Goal: Information Seeking & Learning: Learn about a topic

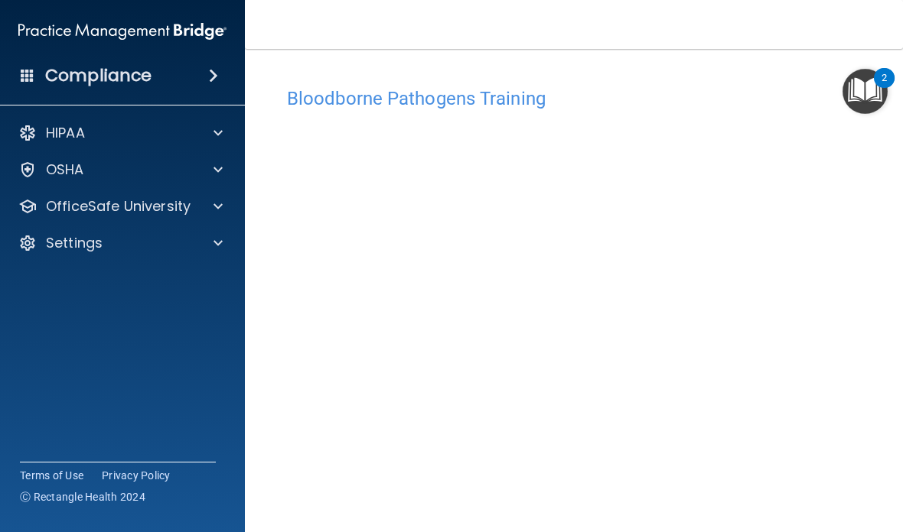
click at [503, 91] on h4 "Bloodborne Pathogens Training" at bounding box center [574, 99] width 574 height 20
click at [474, 95] on h4 "Bloodborne Pathogens Training" at bounding box center [574, 99] width 574 height 20
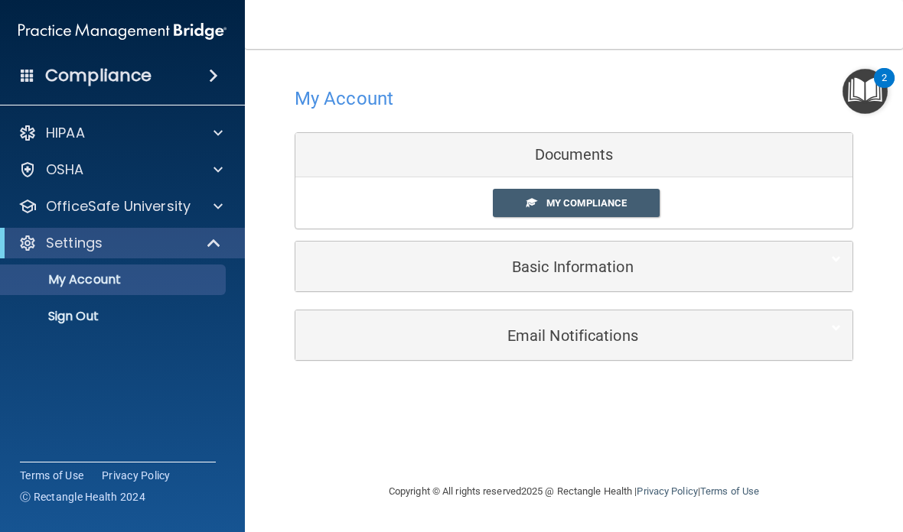
click at [214, 213] on span at bounding box center [217, 206] width 9 height 18
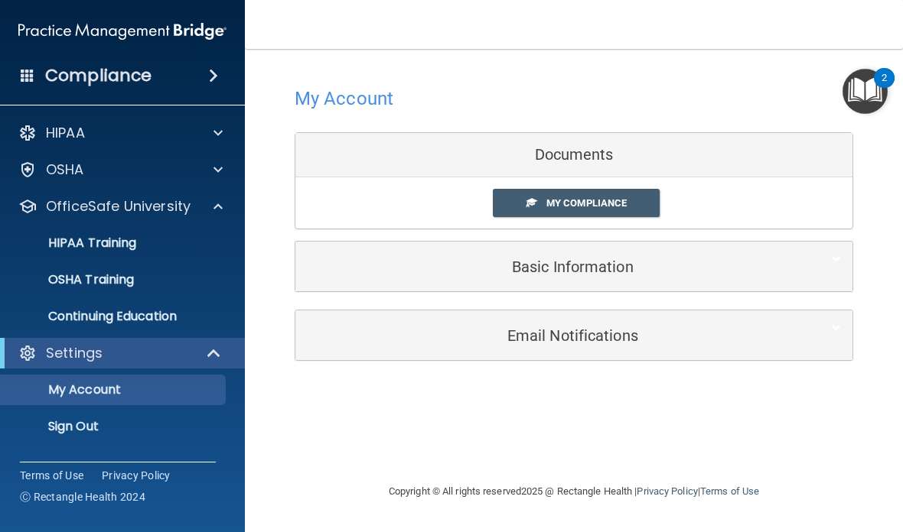
click at [124, 285] on p "OSHA Training" at bounding box center [72, 279] width 124 height 15
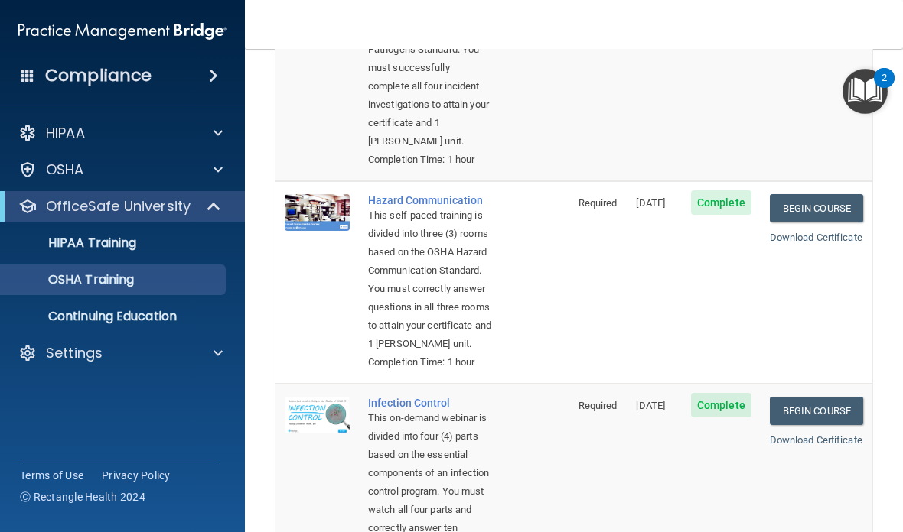
scroll to position [296, 0]
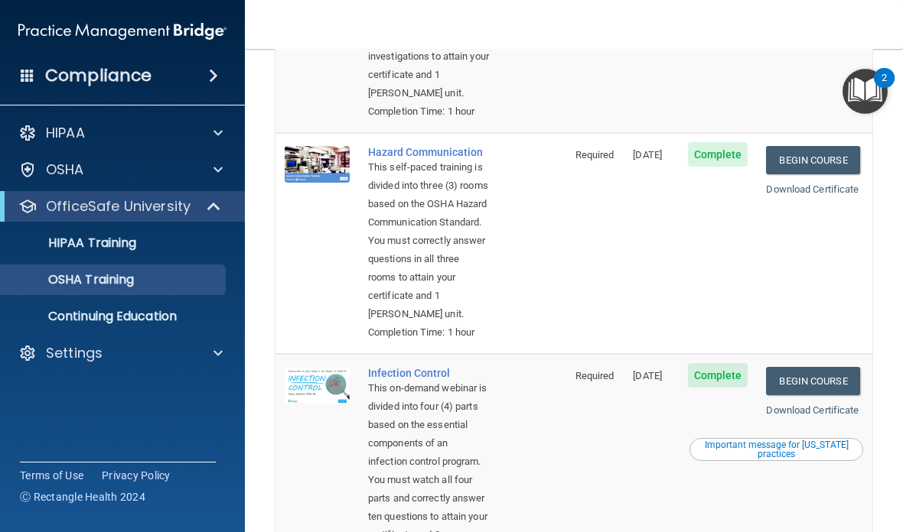
click at [627, 174] on link "Begin Course" at bounding box center [812, 160] width 93 height 28
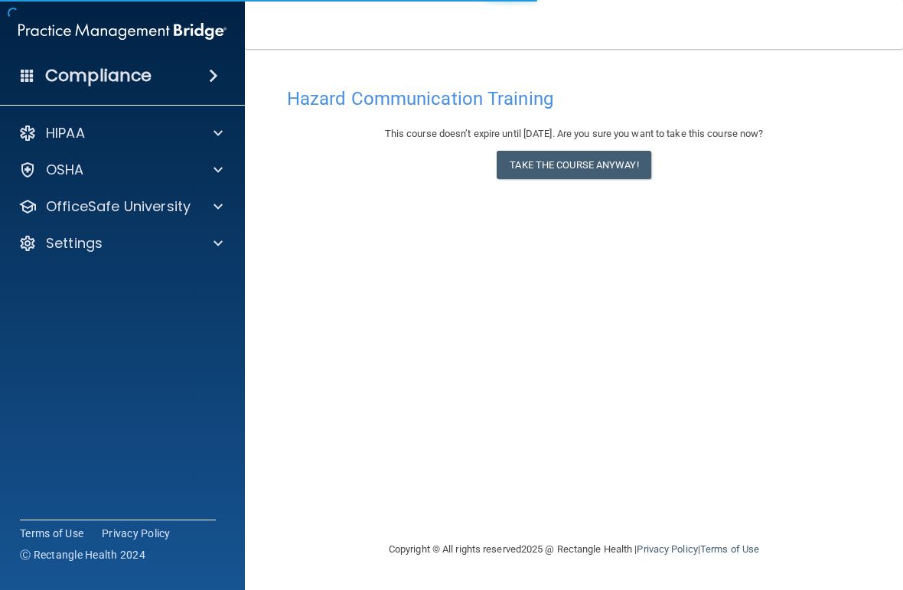
click at [629, 161] on button "Take the course anyway!" at bounding box center [573, 165] width 154 height 28
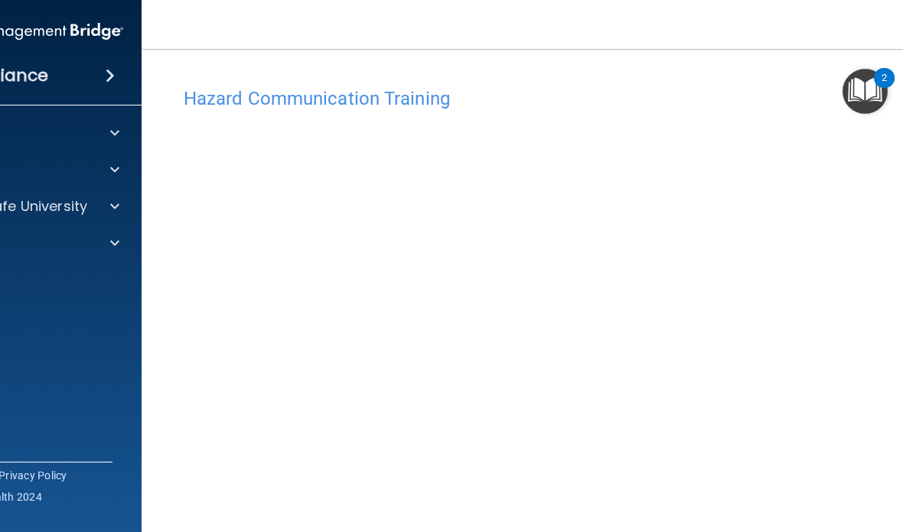
click at [802, 111] on div "Hazard Communication Training" at bounding box center [573, 98] width 803 height 37
click at [806, 113] on div "Hazard Communication Training" at bounding box center [573, 98] width 803 height 37
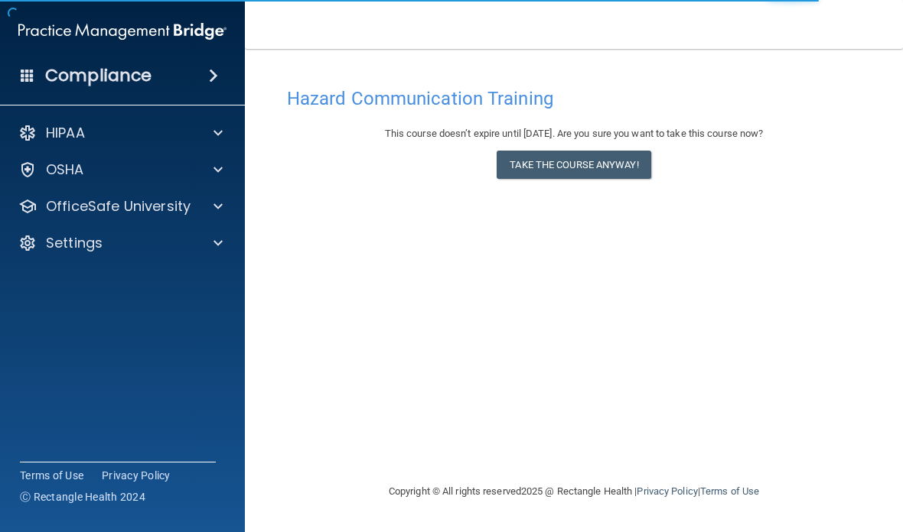
click at [618, 155] on button "Take the course anyway!" at bounding box center [573, 165] width 154 height 28
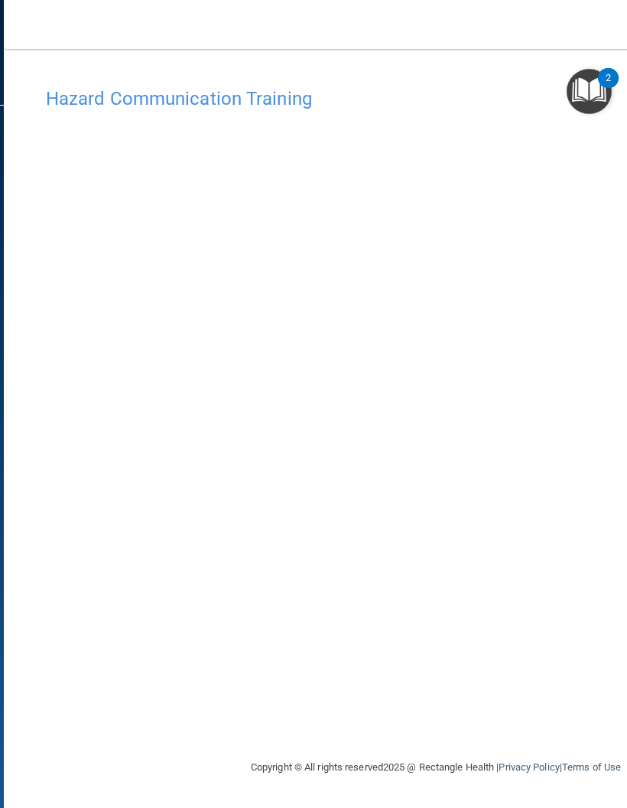
click at [482, 89] on h4 "Hazard Communication Training" at bounding box center [436, 99] width 780 height 20
click at [294, 101] on h4 "Hazard Communication Training" at bounding box center [436, 99] width 780 height 20
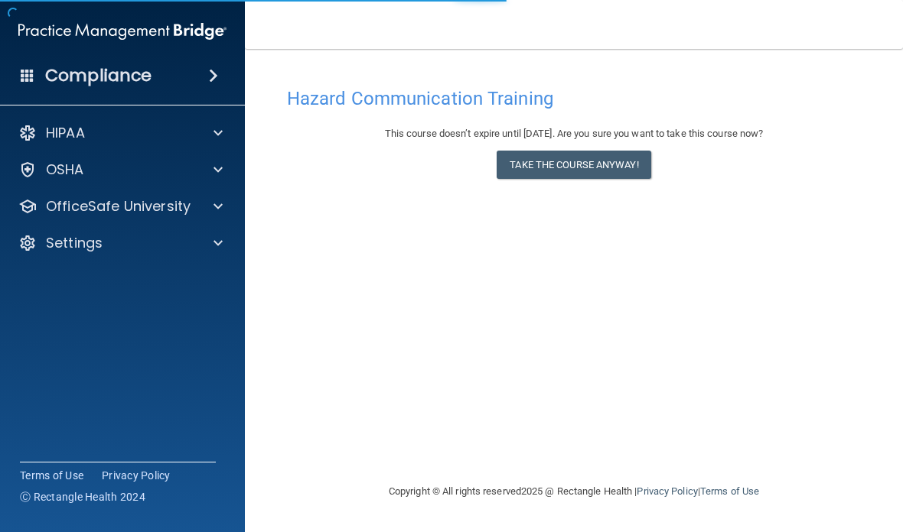
click at [630, 159] on button "Take the course anyway!" at bounding box center [573, 165] width 154 height 28
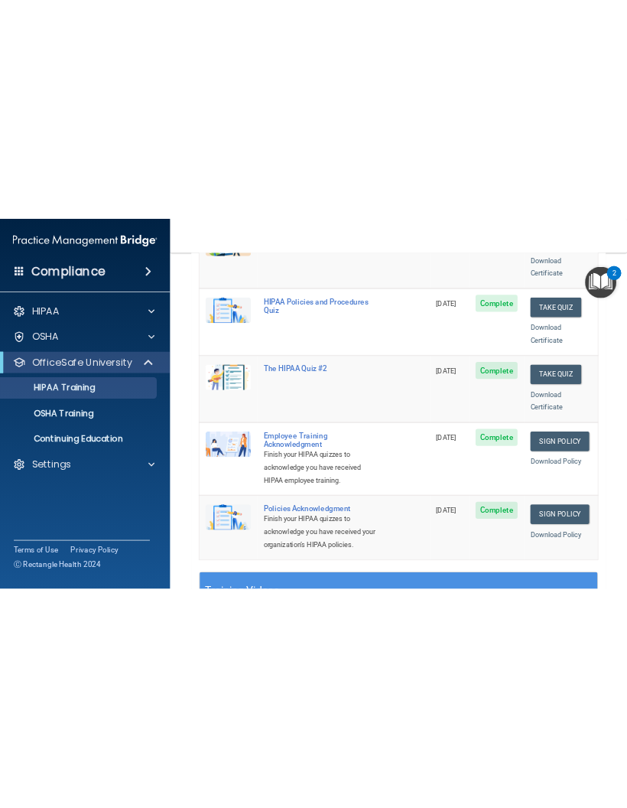
scroll to position [285, 0]
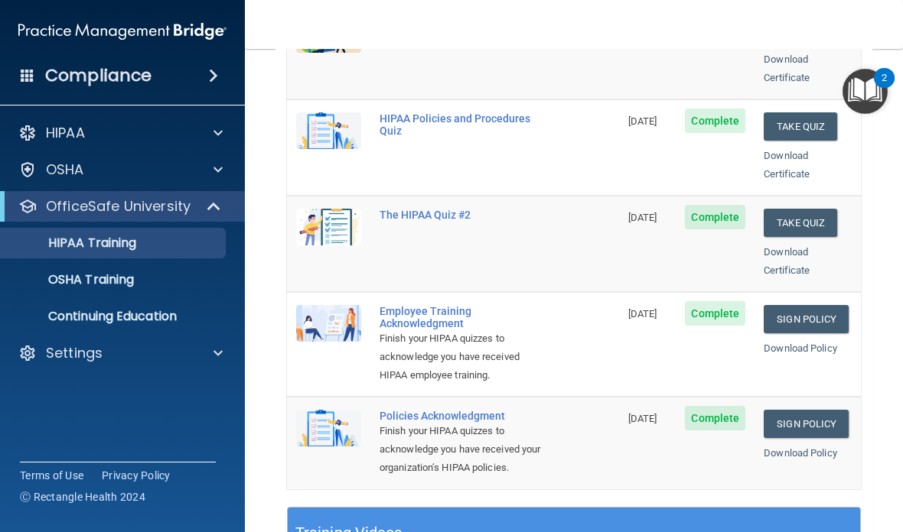
click at [822, 305] on link "Sign Policy" at bounding box center [805, 319] width 85 height 28
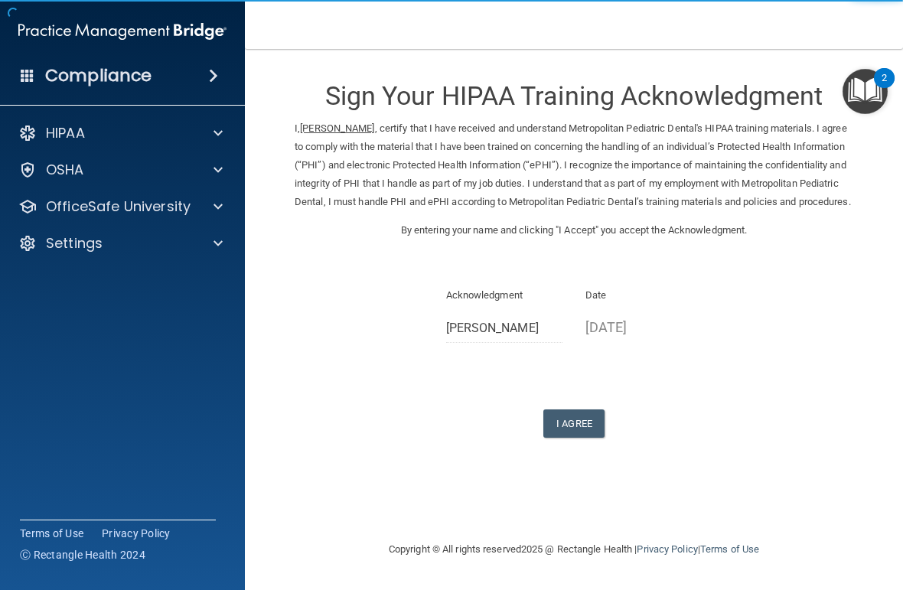
click at [639, 340] on p "[DATE]" at bounding box center [643, 326] width 117 height 25
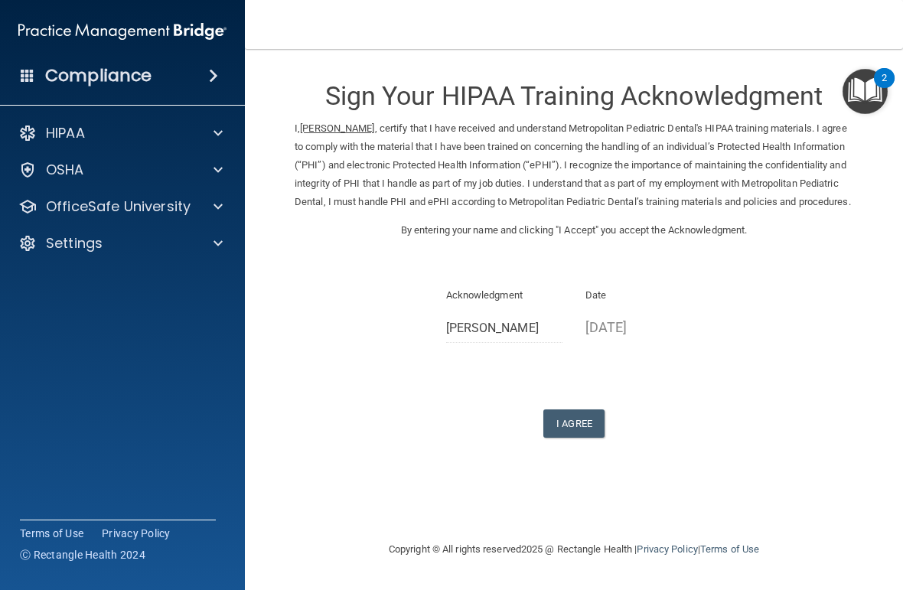
click at [580, 425] on button "I Agree" at bounding box center [573, 423] width 61 height 28
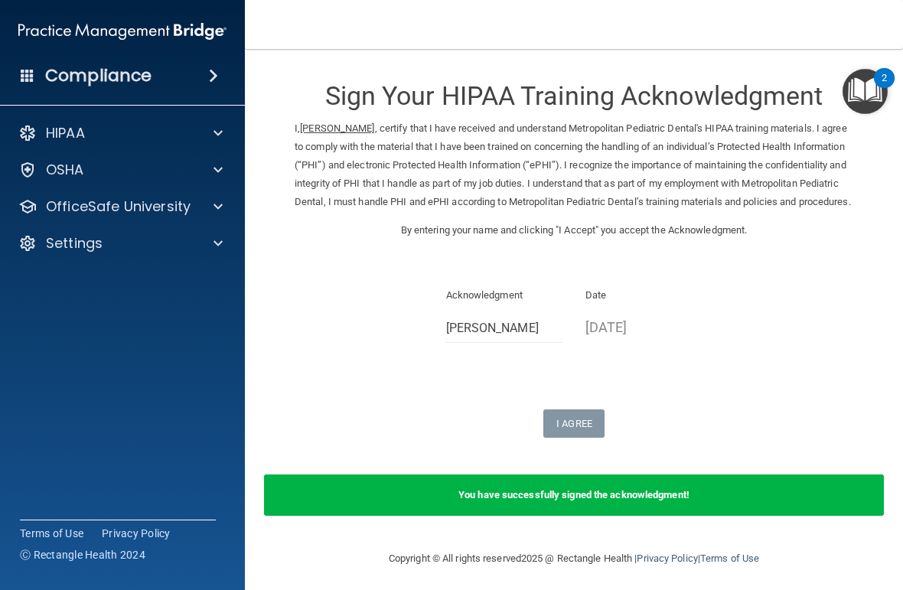
click at [586, 415] on div "Sign Your HIPAA Training Acknowledgment I, [PERSON_NAME] , certify that I have …" at bounding box center [574, 250] width 558 height 373
click at [213, 207] on div at bounding box center [216, 206] width 38 height 18
click at [123, 250] on p "HIPAA Training" at bounding box center [73, 243] width 126 height 15
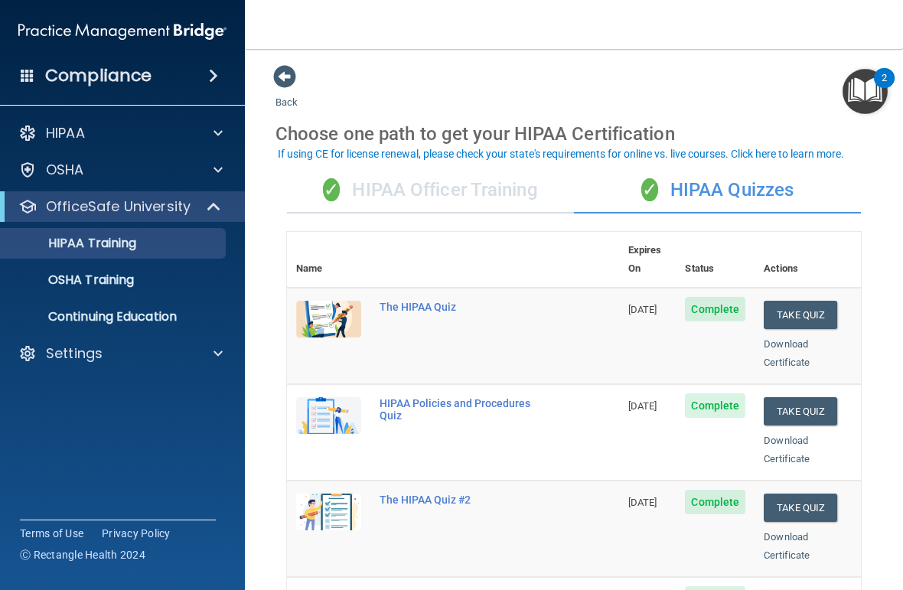
click at [134, 285] on p "OSHA Training" at bounding box center [72, 279] width 124 height 15
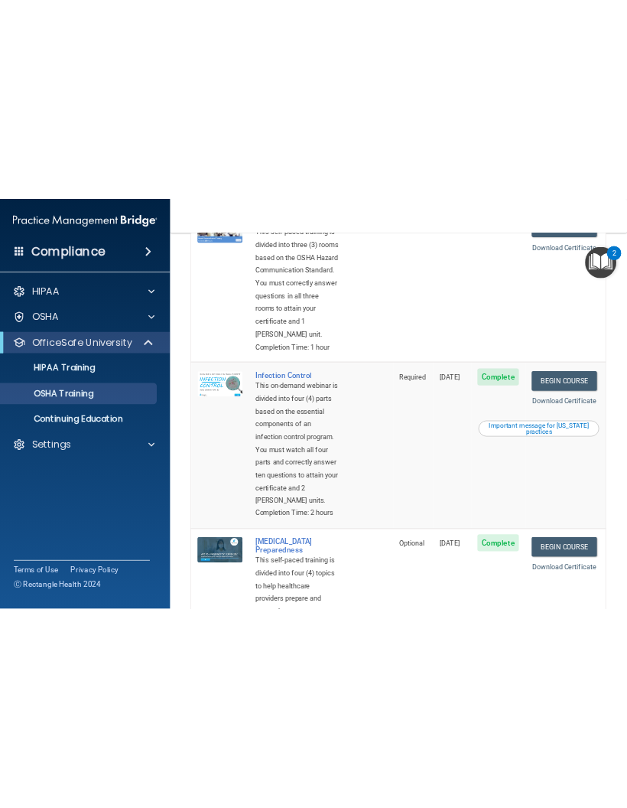
scroll to position [416, 0]
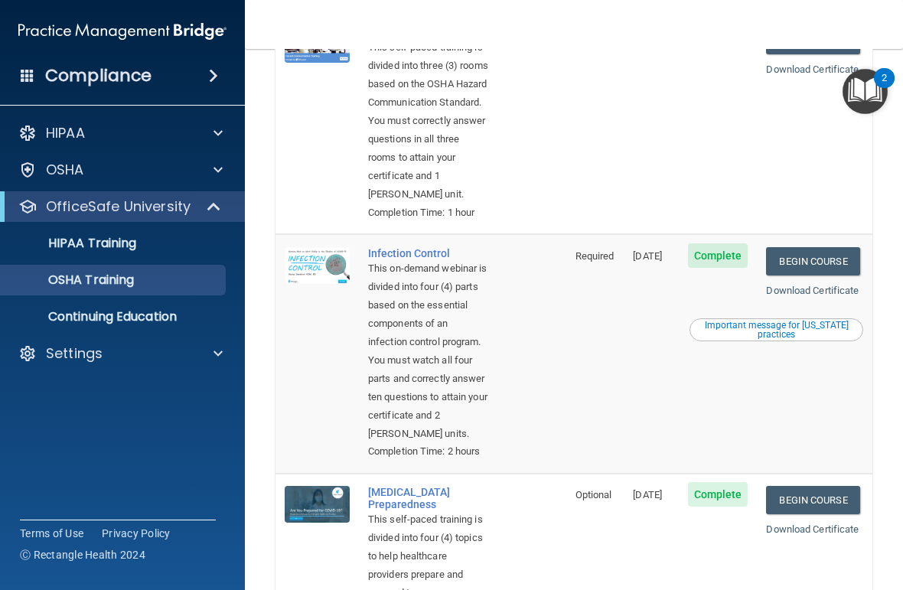
click at [822, 275] on link "Begin Course" at bounding box center [812, 261] width 93 height 28
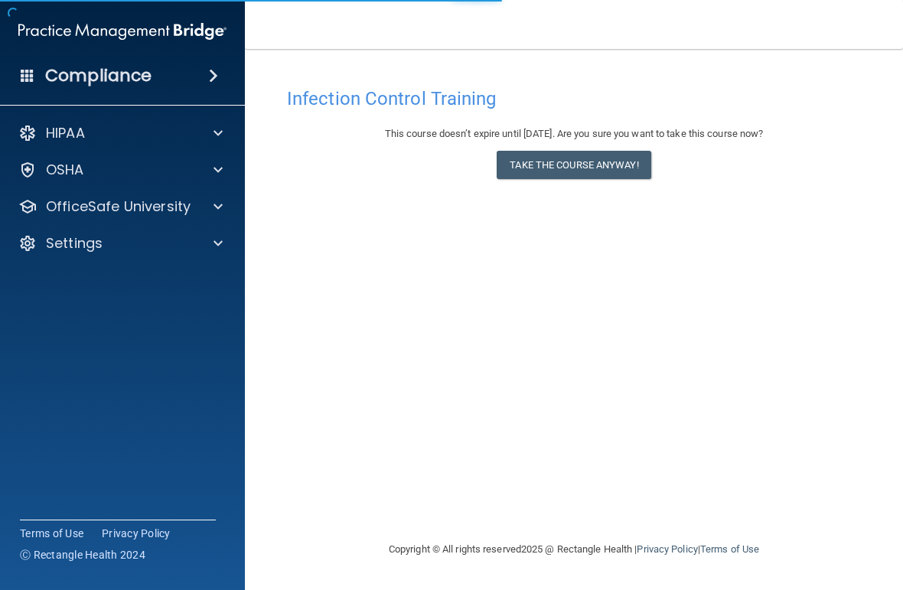
click at [622, 163] on button "Take the course anyway!" at bounding box center [573, 165] width 154 height 28
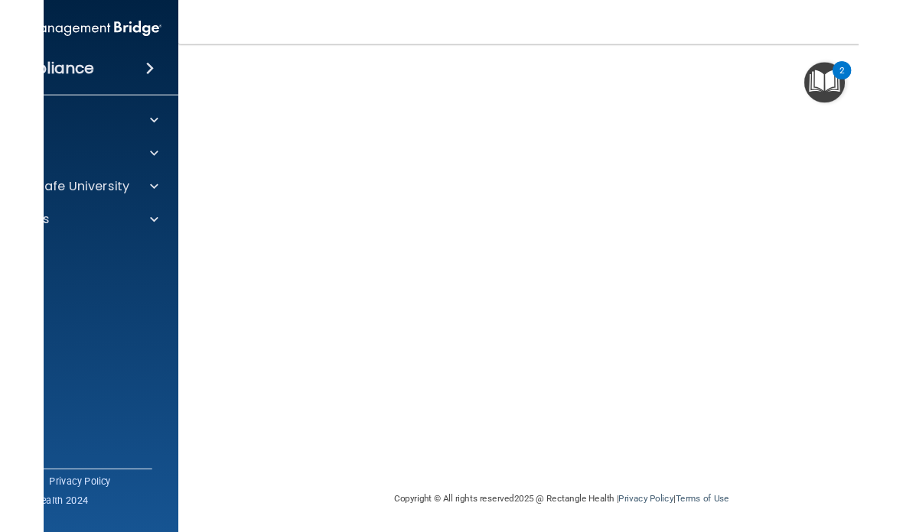
scroll to position [64, 0]
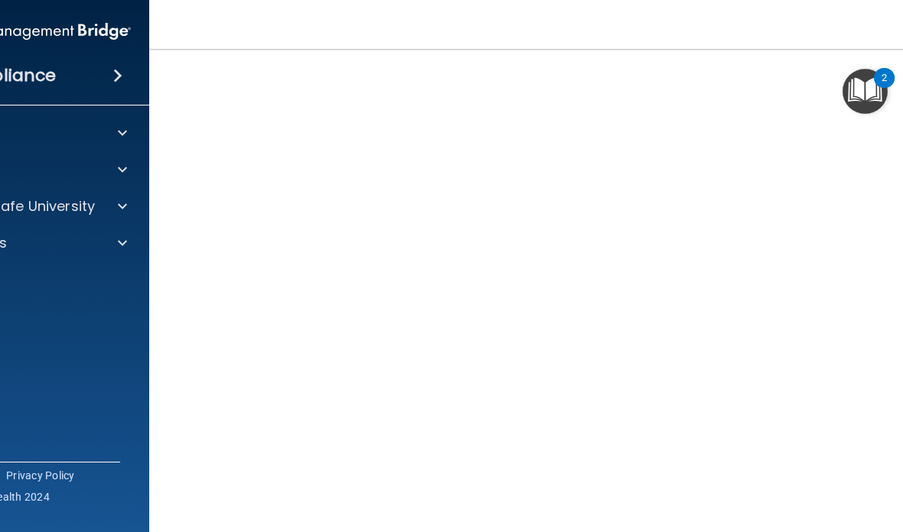
click at [118, 243] on span at bounding box center [122, 243] width 9 height 18
click at [125, 215] on span at bounding box center [122, 206] width 9 height 18
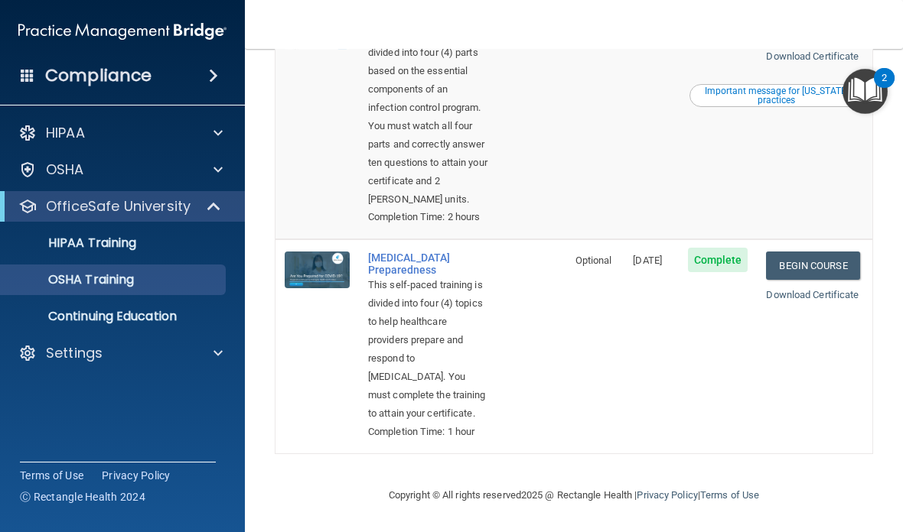
scroll to position [807, 0]
click at [838, 252] on link "Begin Course" at bounding box center [812, 266] width 93 height 28
click at [831, 252] on link "Begin Course" at bounding box center [812, 266] width 93 height 28
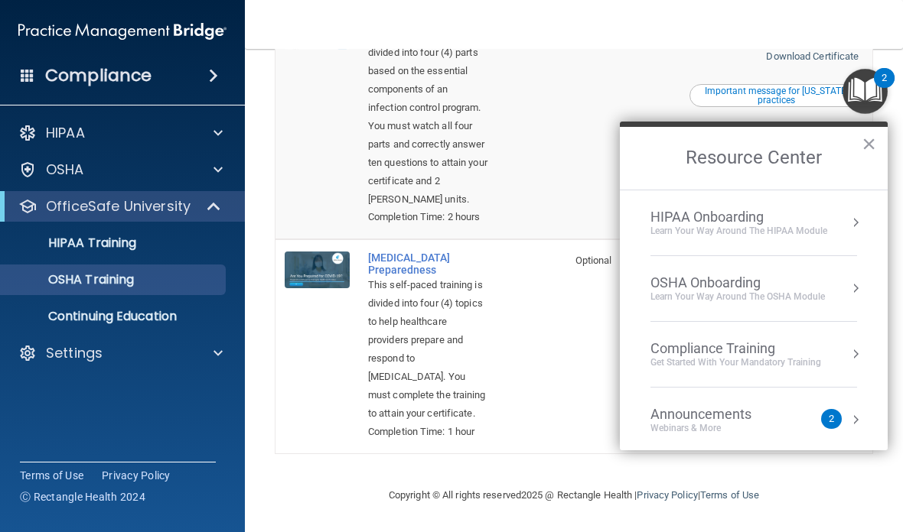
click at [759, 490] on link "Terms of Use" at bounding box center [729, 495] width 59 height 11
click at [538, 180] on td "Infection Control This on-demand webinar is divided into four (4) parts based o…" at bounding box center [462, 119] width 207 height 239
click at [295, 398] on td at bounding box center [316, 346] width 83 height 214
click at [861, 142] on button "×" at bounding box center [868, 144] width 15 height 24
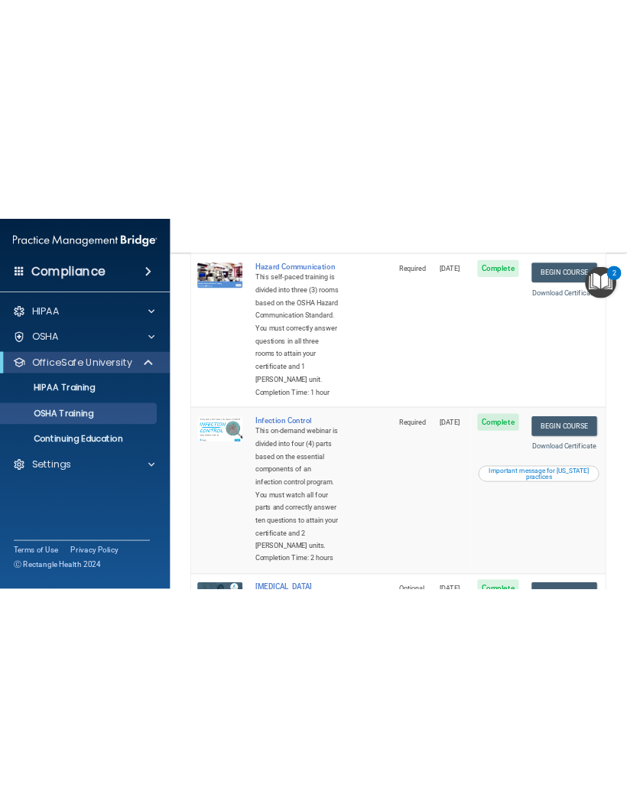
scroll to position [379, 0]
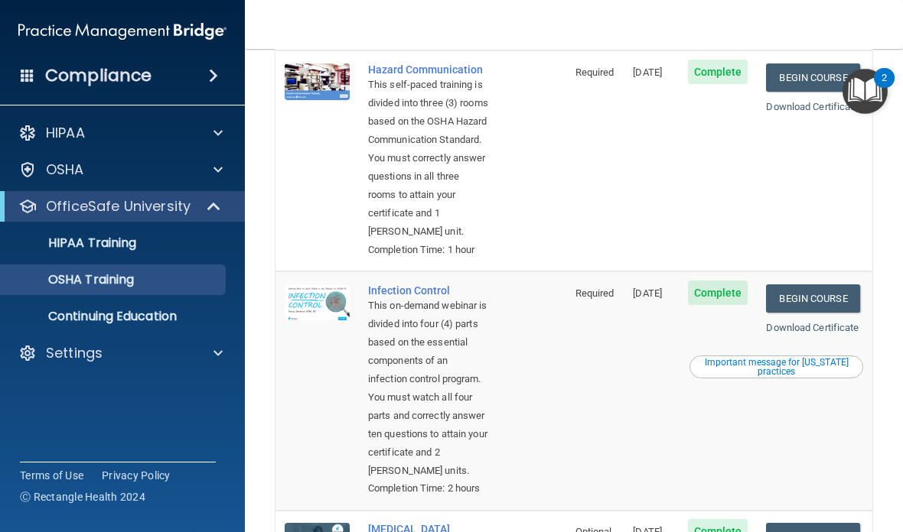
click at [800, 92] on link "Begin Course" at bounding box center [812, 77] width 93 height 28
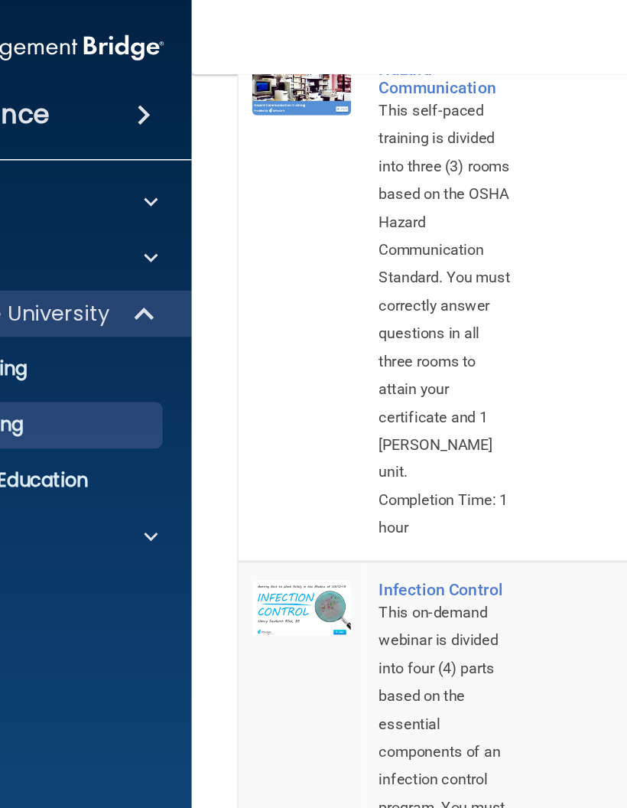
scroll to position [499, 0]
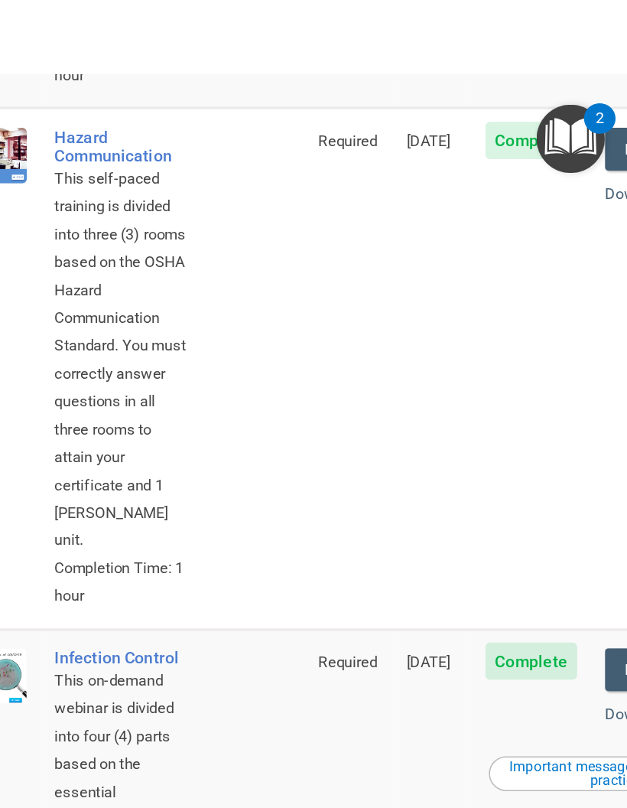
click at [481, 87] on span "11/30/2025" at bounding box center [495, 92] width 29 height 11
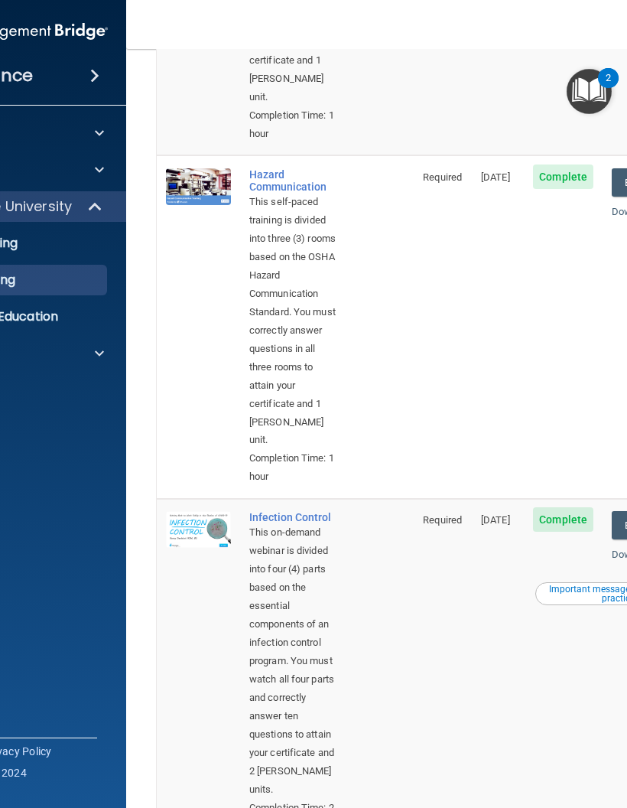
scroll to position [413, 0]
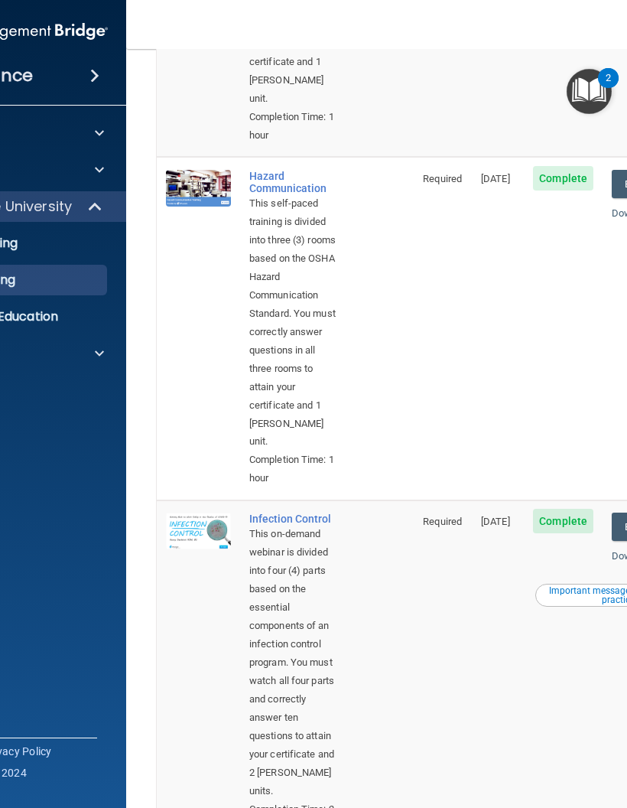
click at [287, 171] on div "Hazard Communication" at bounding box center [293, 182] width 88 height 24
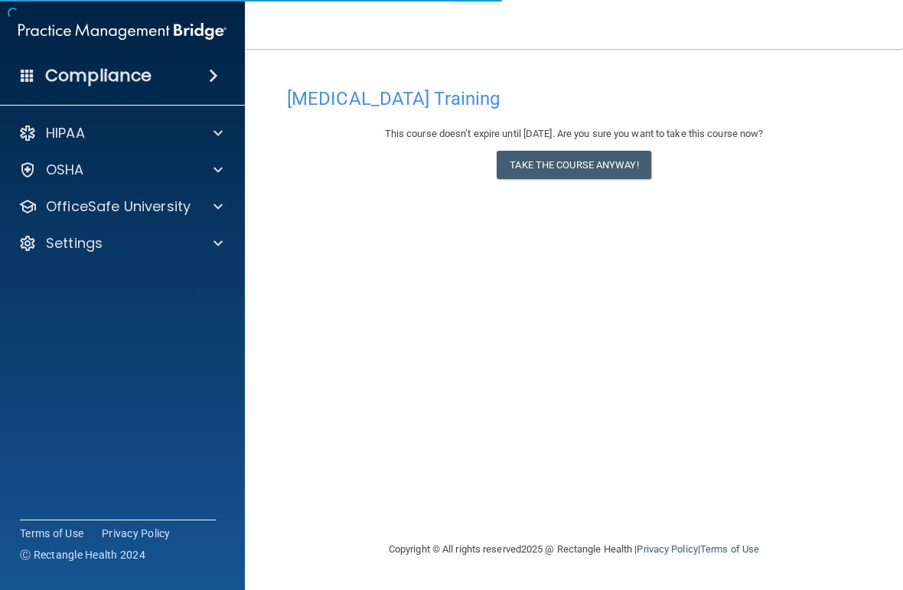
click at [611, 156] on button "Take the course anyway!" at bounding box center [573, 165] width 154 height 28
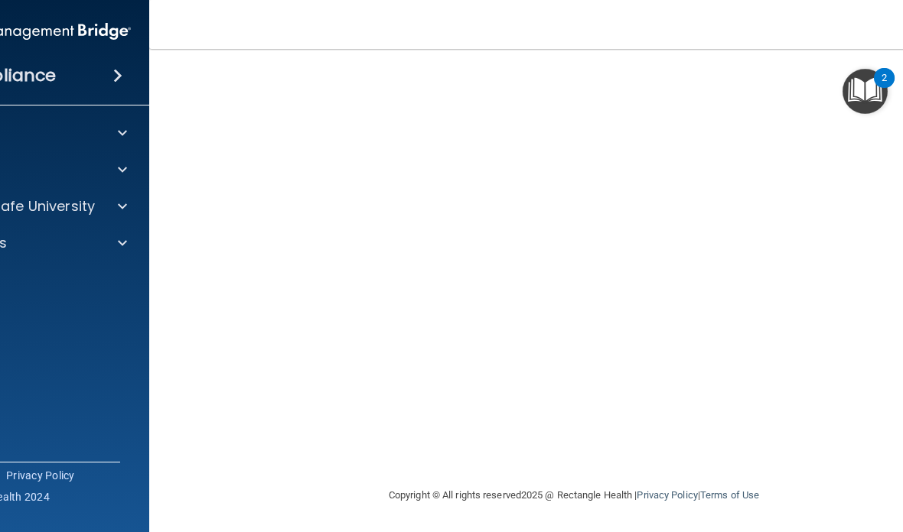
scroll to position [122, 0]
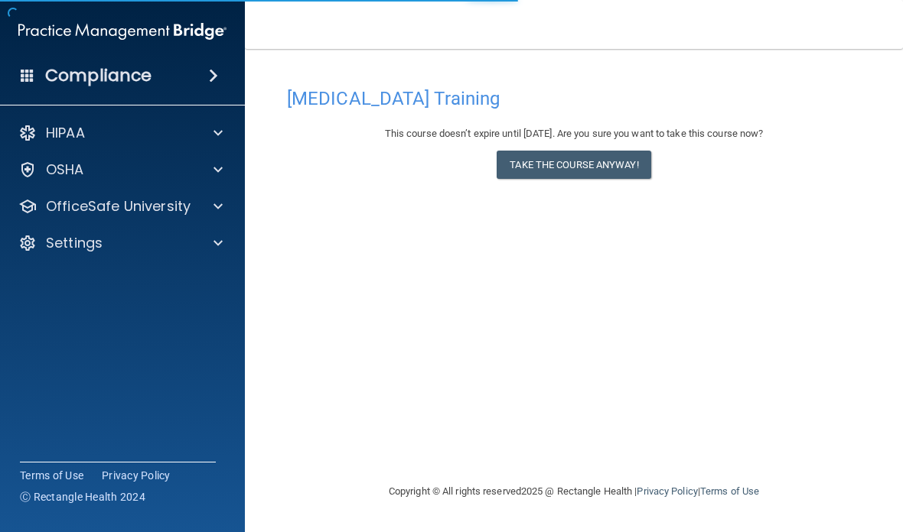
click at [626, 168] on button "Take the course anyway!" at bounding box center [573, 165] width 154 height 28
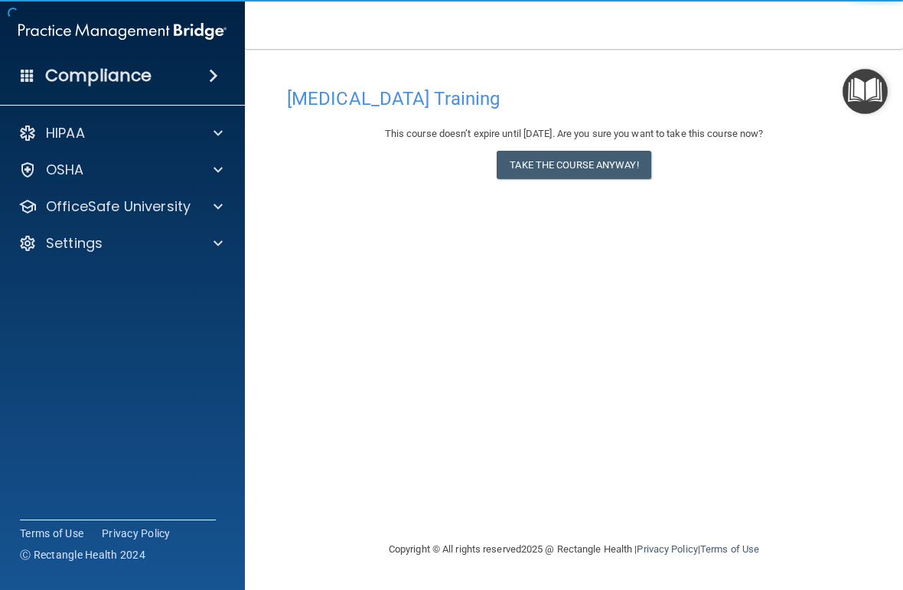
click at [571, 165] on button "Take the course anyway!" at bounding box center [573, 165] width 154 height 28
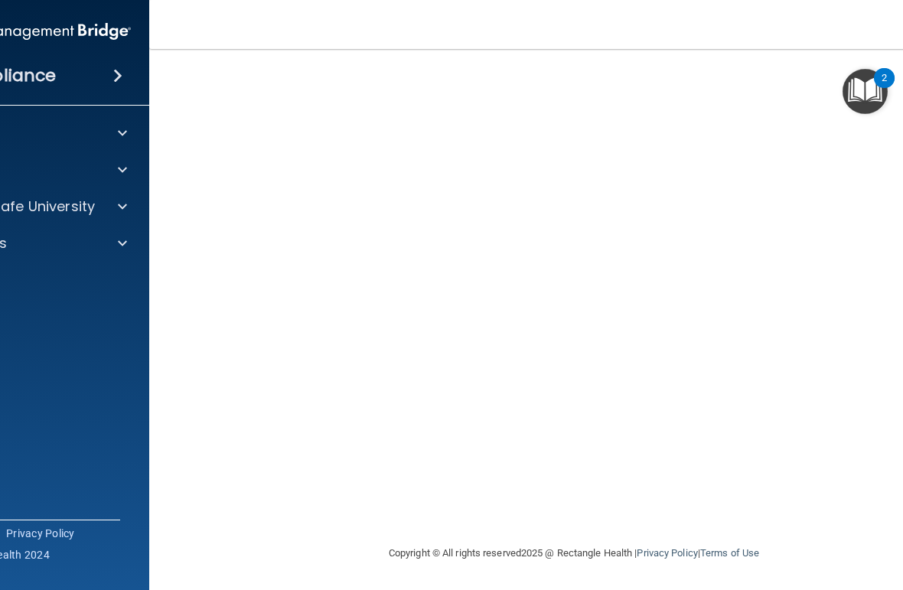
scroll to position [64, 0]
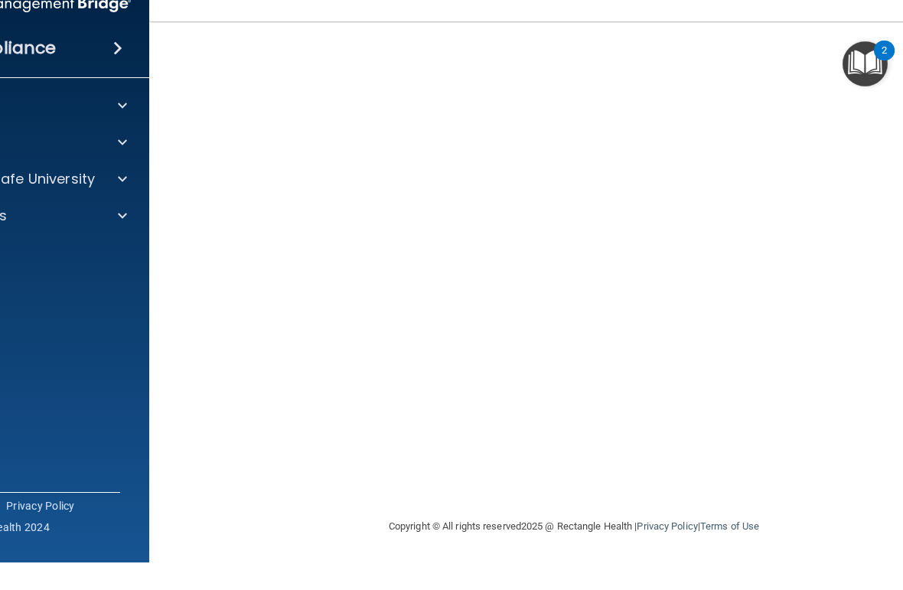
click at [118, 319] on accordion "HIPAA Documents and Policies Report an Incident Business Associates Emergency P…" at bounding box center [27, 252] width 246 height 280
click at [119, 324] on accordion "HIPAA Documents and Policies Report an Incident Business Associates Emergency P…" at bounding box center [27, 252] width 246 height 280
click at [125, 321] on accordion "HIPAA Documents and Policies Report an Incident Business Associates Emergency P…" at bounding box center [27, 252] width 246 height 280
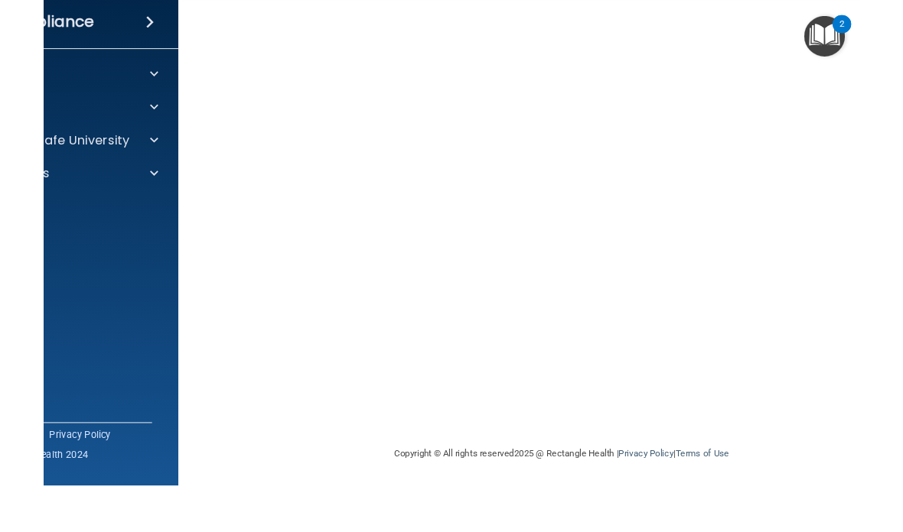
scroll to position [0, 0]
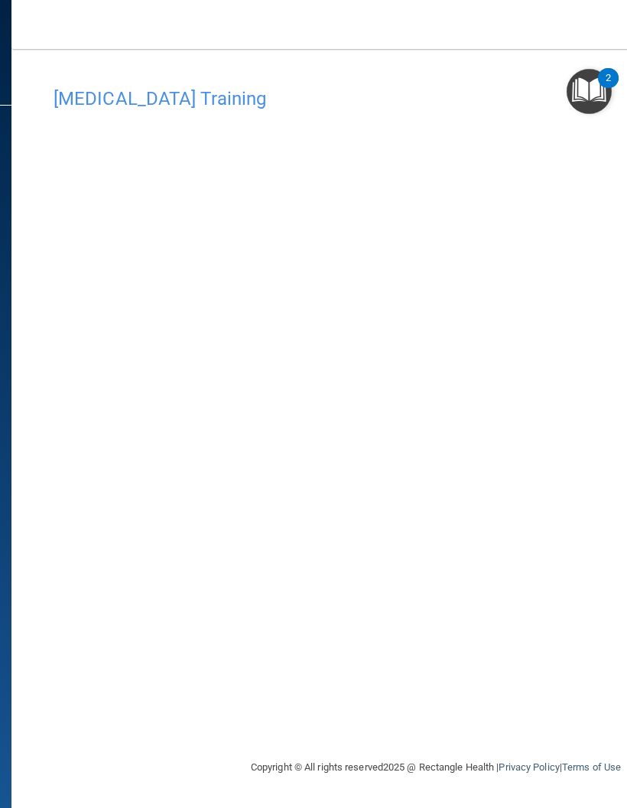
click at [505, 589] on div "COVID-19 Training This course doesn’t expire until 11/30/2025. Are you sure you…" at bounding box center [436, 419] width 788 height 679
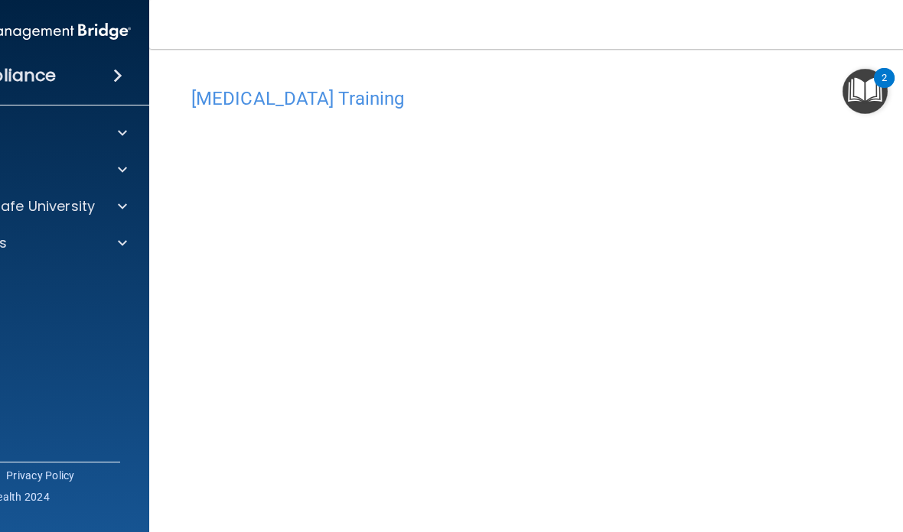
scroll to position [6, 0]
click at [762, 75] on div "[MEDICAL_DATA] Training" at bounding box center [574, 91] width 788 height 37
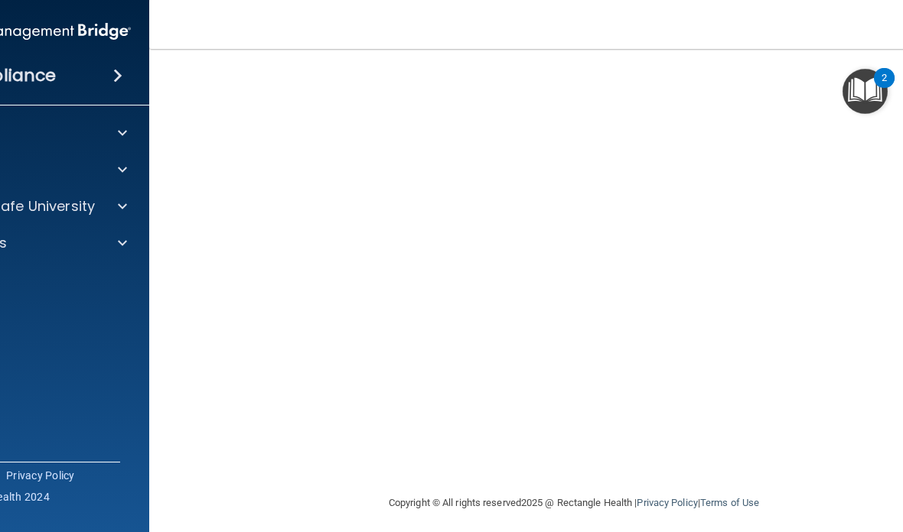
scroll to position [113, 0]
click at [96, 375] on div "Compliance HIPAA Documents and Policies Report an Incident Business Associates …" at bounding box center [26, 266] width 245 height 532
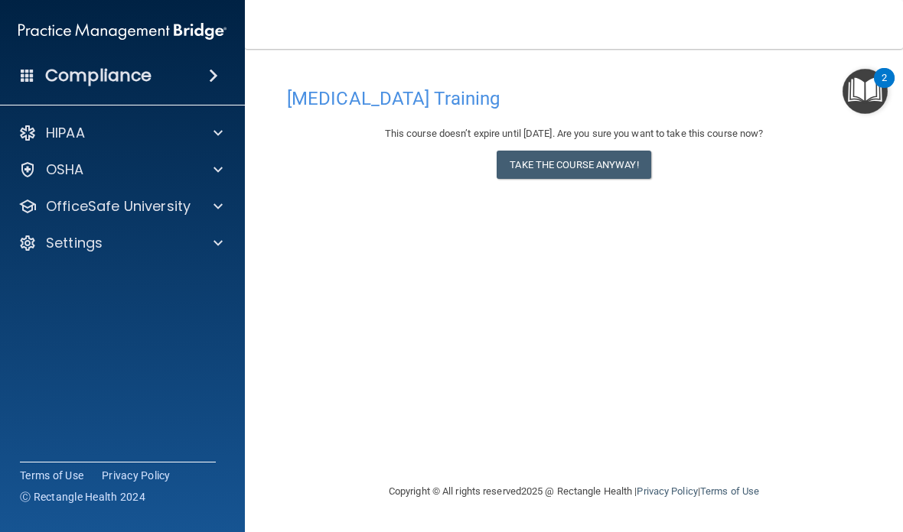
click at [608, 156] on button "Take the course anyway!" at bounding box center [573, 165] width 154 height 28
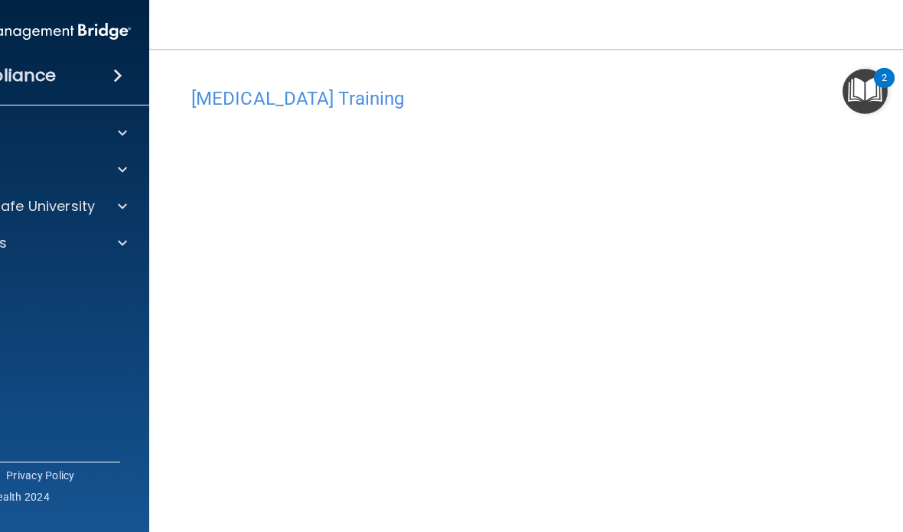
click at [879, 89] on img "Open Resource Center, 2 new notifications" at bounding box center [864, 91] width 45 height 45
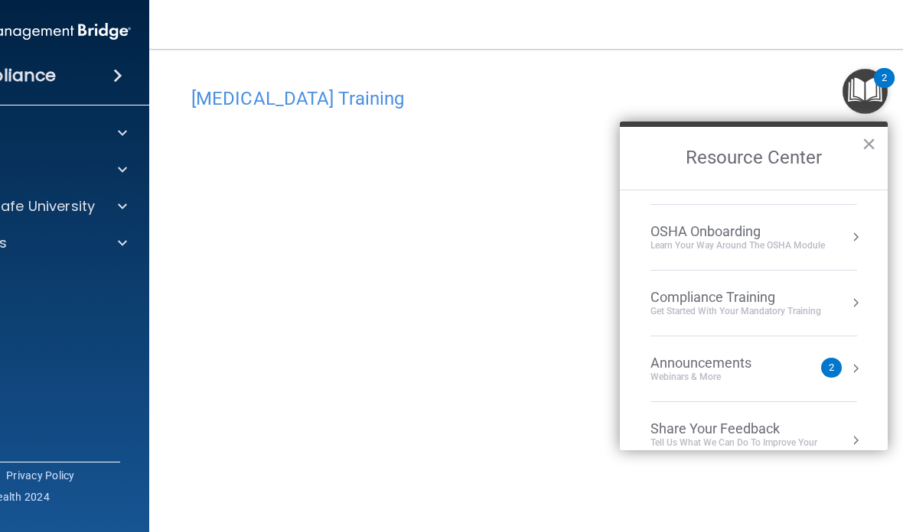
scroll to position [52, 0]
click at [829, 292] on div "Compliance Training Get Started with your mandatory training" at bounding box center [753, 302] width 207 height 28
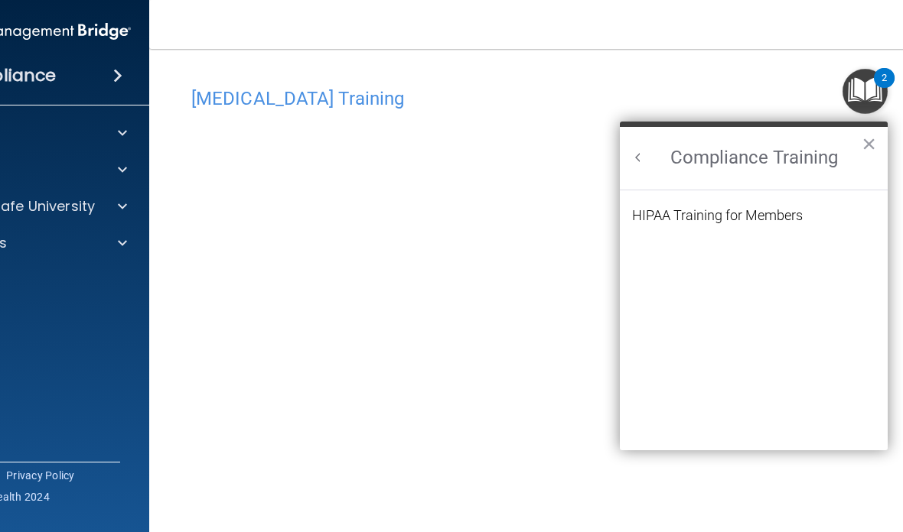
scroll to position [0, 0]
click at [653, 159] on h2 "Compliance Training" at bounding box center [754, 158] width 268 height 63
click at [872, 151] on button "×" at bounding box center [868, 144] width 15 height 24
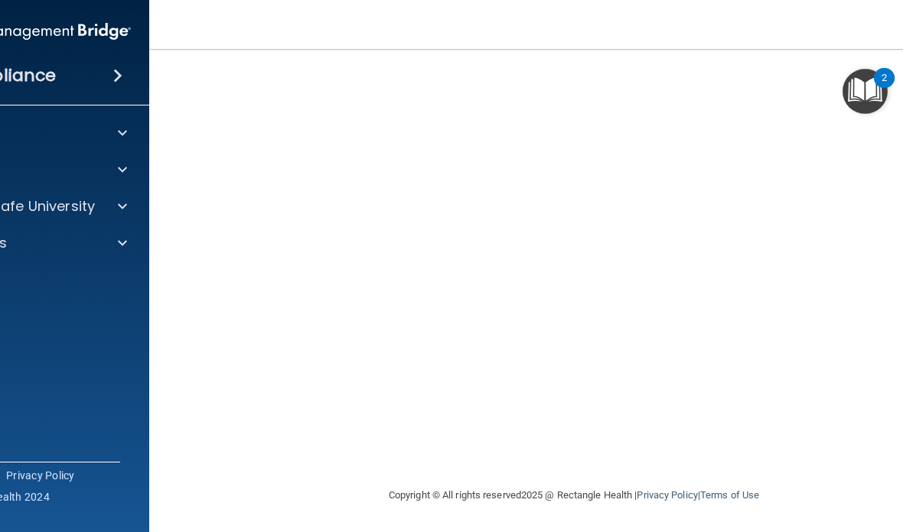
scroll to position [122, 0]
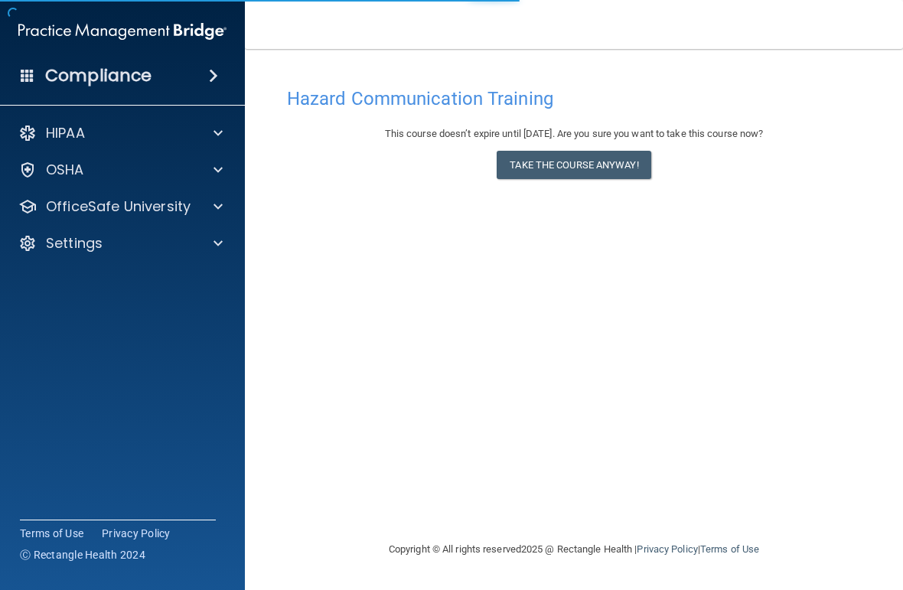
click at [630, 169] on button "Take the course anyway!" at bounding box center [573, 165] width 154 height 28
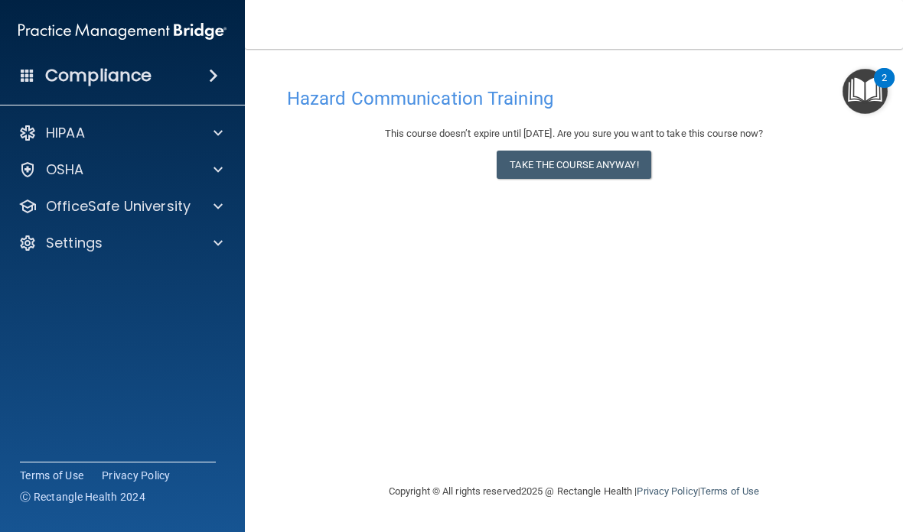
click at [542, 164] on button "Take the course anyway!" at bounding box center [573, 165] width 154 height 28
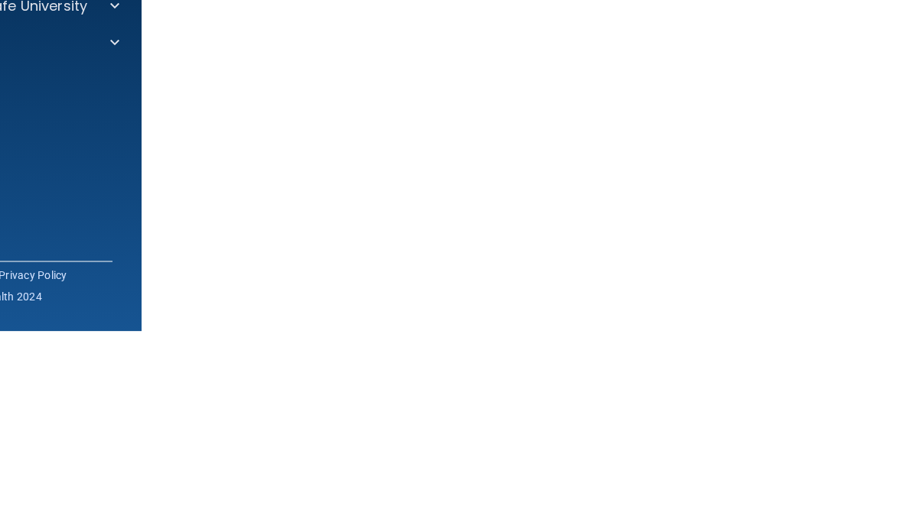
click at [119, 112] on accordion "HIPAA Documents and Policies Report an Incident Business Associates Emergency P…" at bounding box center [20, 223] width 246 height 223
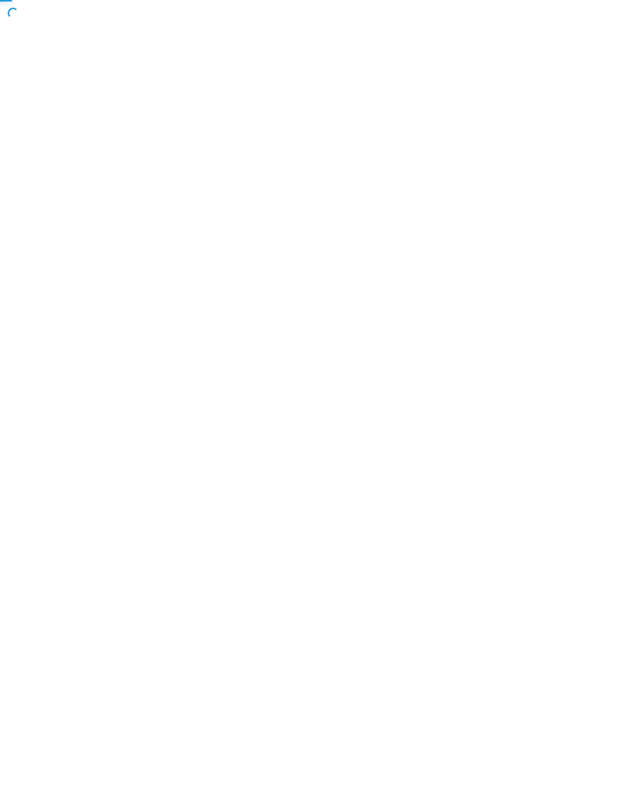
scroll to position [296, 180]
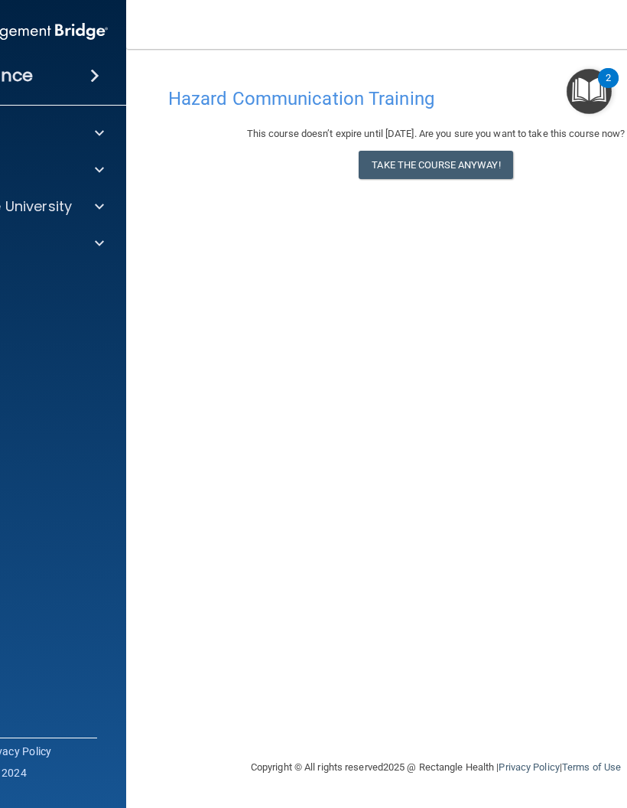
click at [96, 132] on span at bounding box center [99, 133] width 9 height 18
click at [87, 130] on div at bounding box center [97, 133] width 38 height 18
click at [468, 171] on button "Take the course anyway!" at bounding box center [436, 165] width 154 height 28
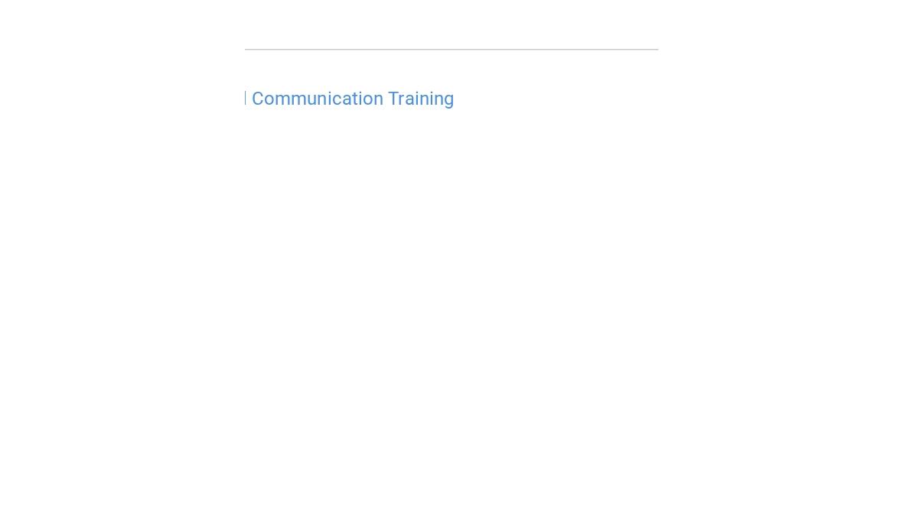
scroll to position [0, 0]
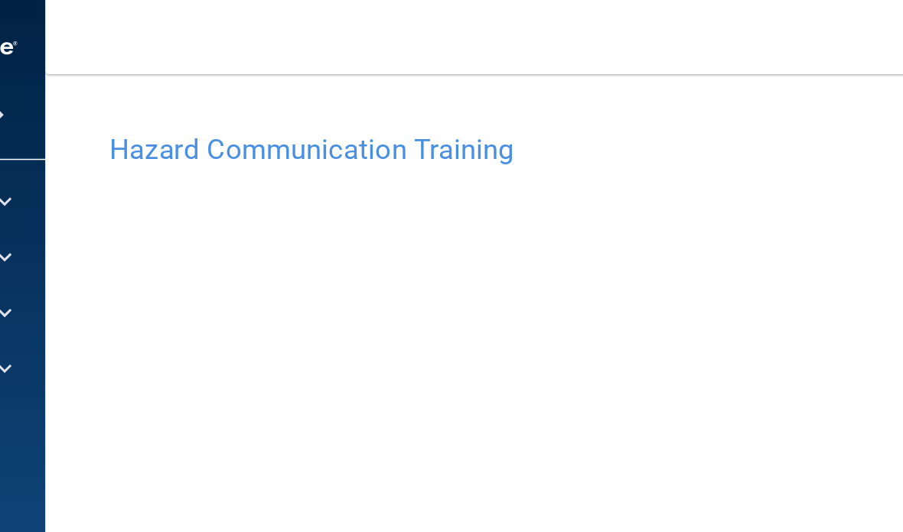
click at [535, 76] on div "Hazard Communication Training This course doesn’t expire until [DATE]. Are you …" at bounding box center [470, 346] width 803 height 564
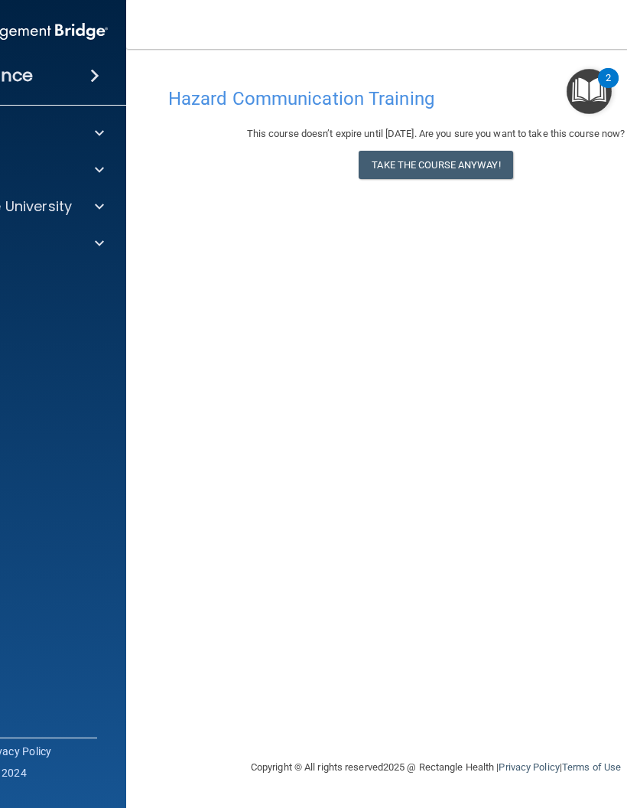
click at [459, 151] on button "Take the course anyway!" at bounding box center [436, 165] width 154 height 28
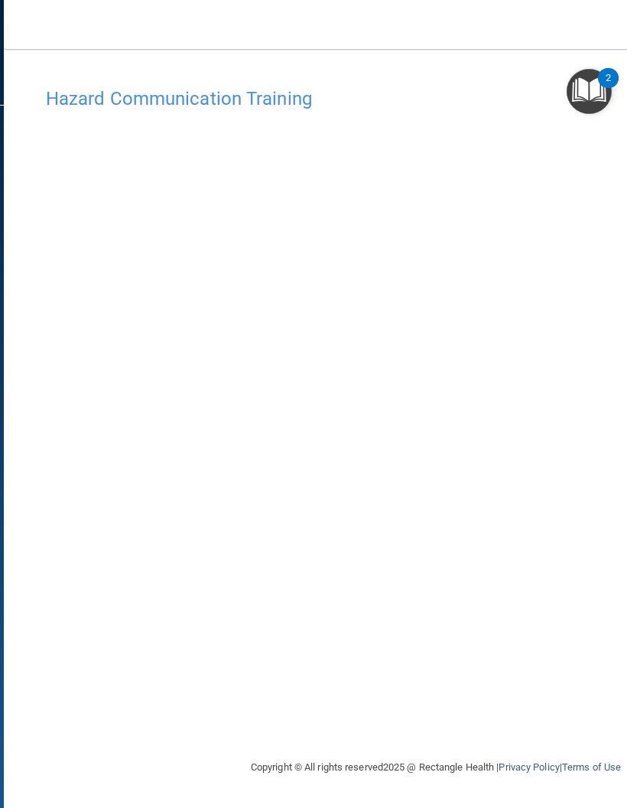
click at [39, 526] on div "Hazard Communication Training This course doesn’t expire until [DATE]. Are you …" at bounding box center [435, 419] width 803 height 679
click at [513, 55] on main "Hazard Communication Training This course doesn’t expire until [DATE]. Are you …" at bounding box center [436, 428] width 864 height 759
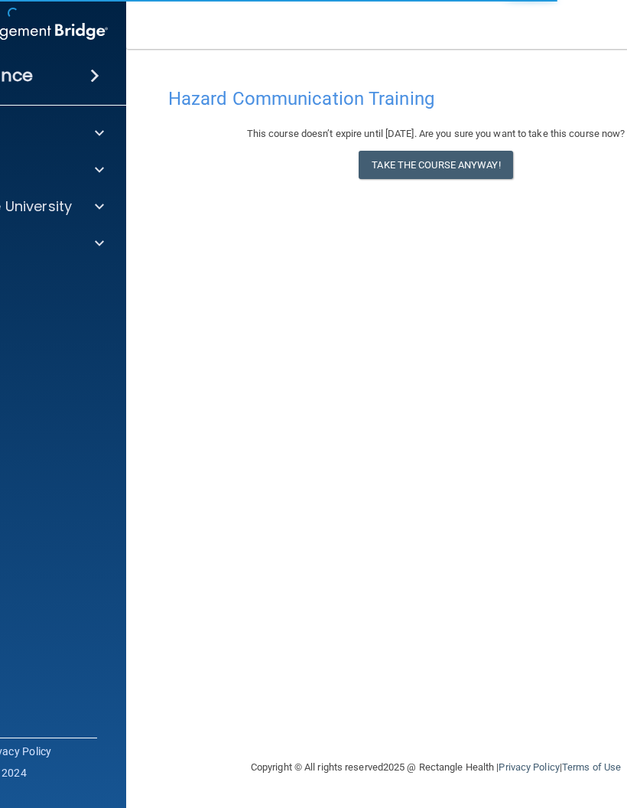
click at [474, 165] on button "Take the course anyway!" at bounding box center [436, 165] width 154 height 28
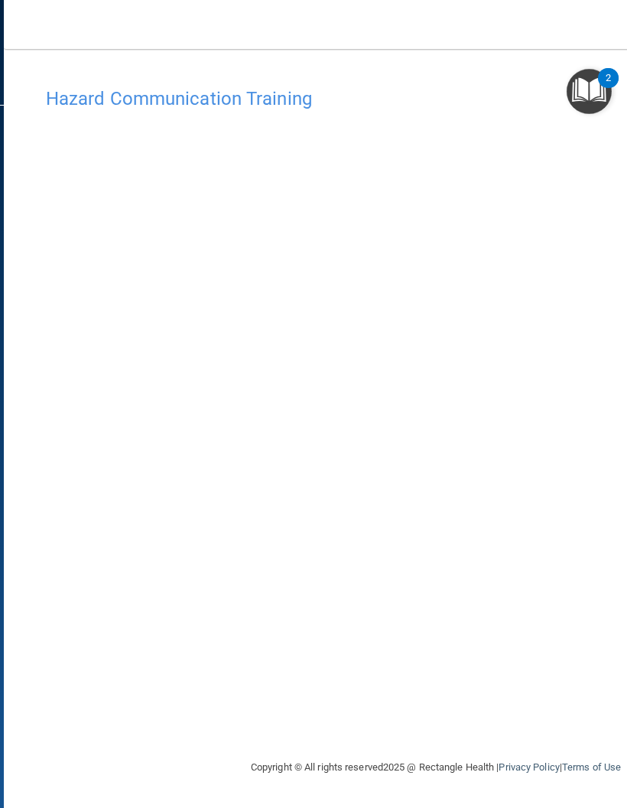
click at [41, 219] on div "Hazard Communication Training This course doesn’t expire until [DATE]. Are you …" at bounding box center [435, 419] width 803 height 679
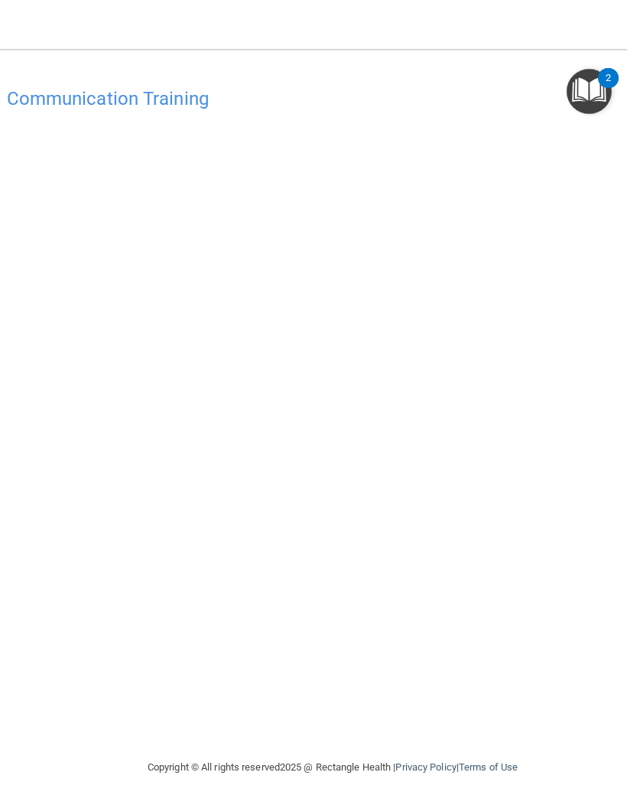
click at [373, 665] on div "Hazard Communication Training This course doesn’t expire until [DATE]. Are you …" at bounding box center [332, 419] width 803 height 679
click at [461, 643] on div "Hazard Communication Training This course doesn’t expire until 11/30/2025. Are …" at bounding box center [332, 419] width 803 height 679
click at [442, 661] on div "Hazard Communication Training This course doesn’t expire until 11/30/2025. Are …" at bounding box center [332, 419] width 803 height 679
click at [324, 99] on h4 "Hazard Communication Training" at bounding box center [333, 99] width 780 height 20
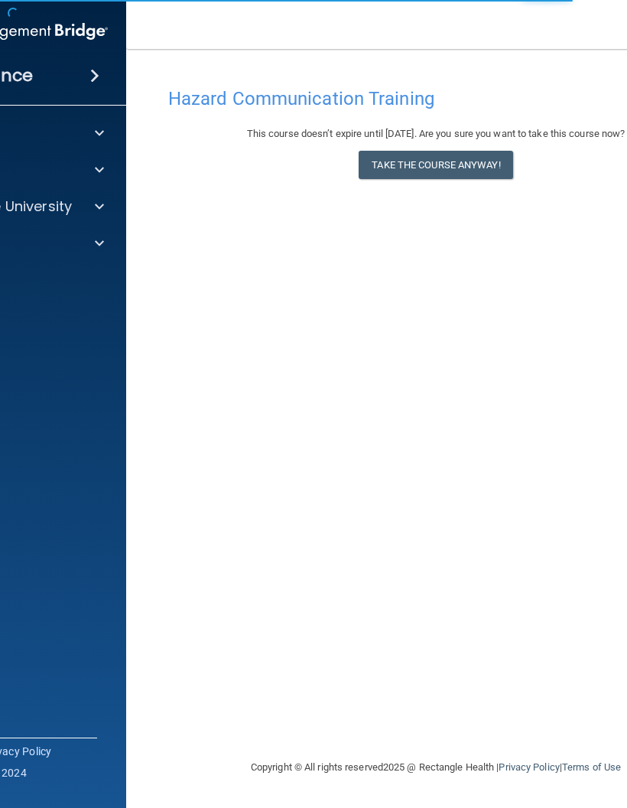
click at [492, 174] on button "Take the course anyway!" at bounding box center [436, 165] width 154 height 28
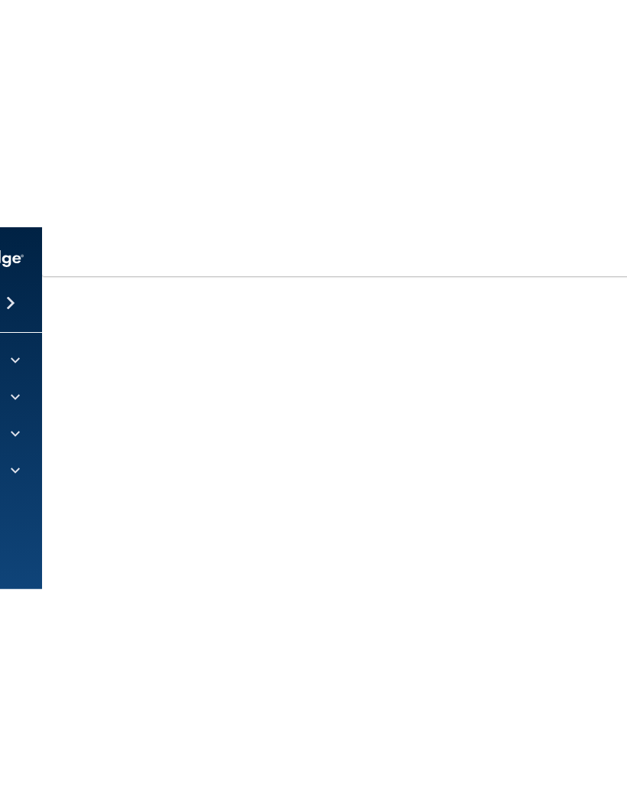
scroll to position [156, 0]
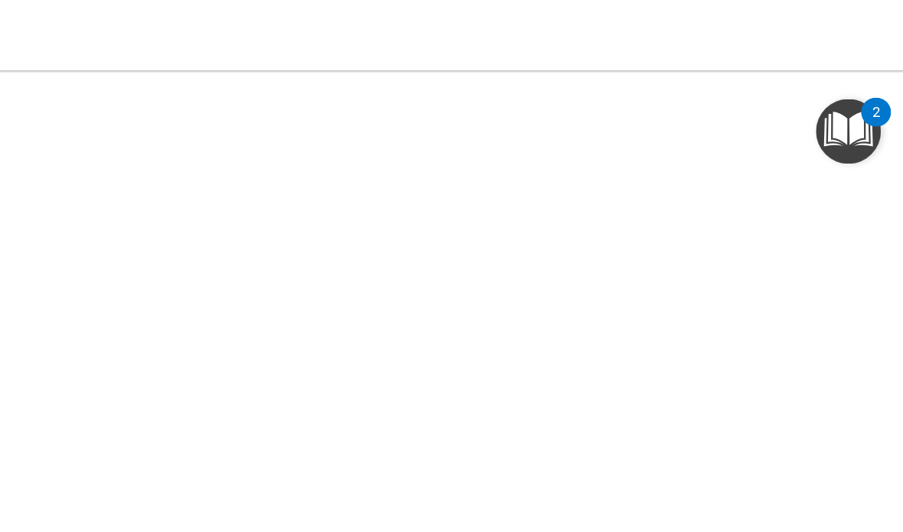
click at [469, 21] on nav "Toggle navigation [PERSON_NAME] [EMAIL_ADDRESS][DOMAIN_NAME] Manage My Enterpri…" at bounding box center [574, 24] width 864 height 49
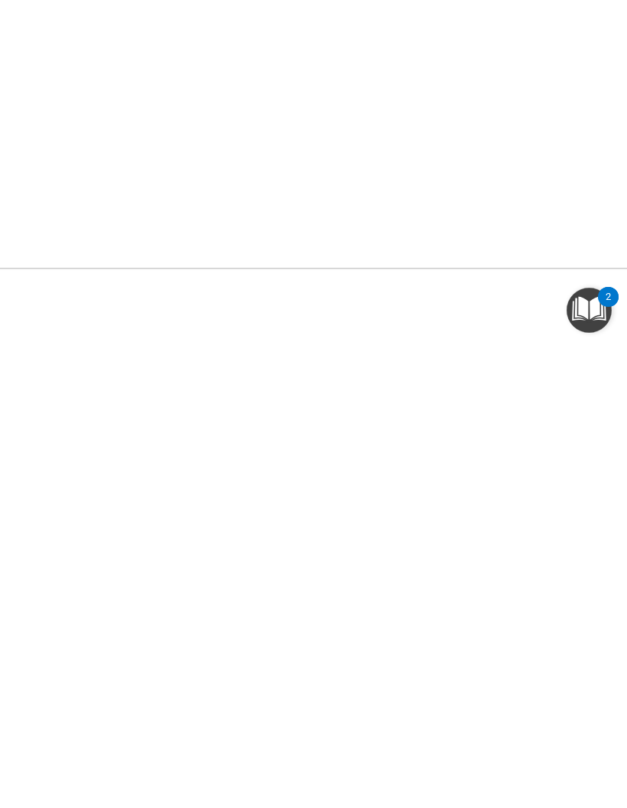
scroll to position [0, 0]
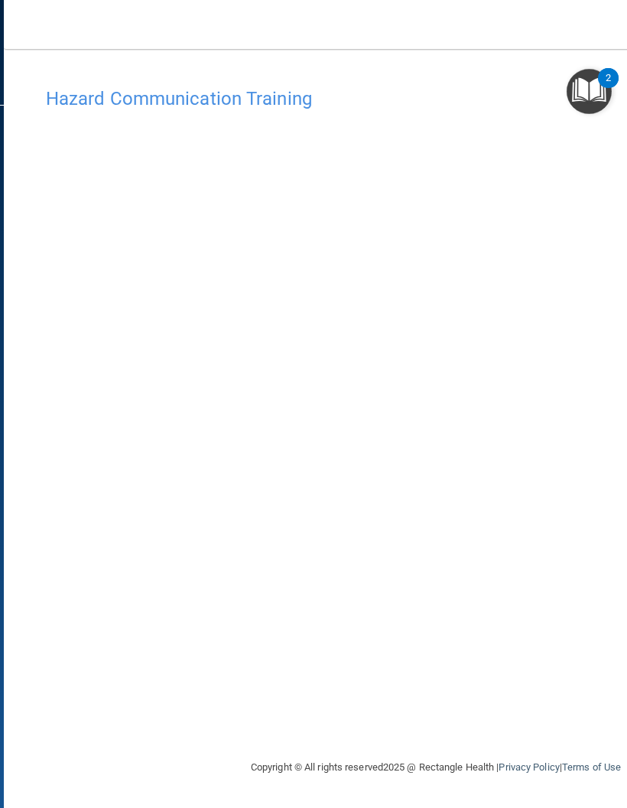
click at [119, 99] on h4 "Hazard Communication Training" at bounding box center [436, 99] width 780 height 20
click at [544, 55] on main "Hazard Communication Training This course doesn’t expire until [DATE]. Are you …" at bounding box center [436, 428] width 864 height 759
click at [580, 41] on nav "Toggle navigation Nicole P Novak nov111@icloud.com Manage My Enterprise Metropo…" at bounding box center [436, 24] width 864 height 49
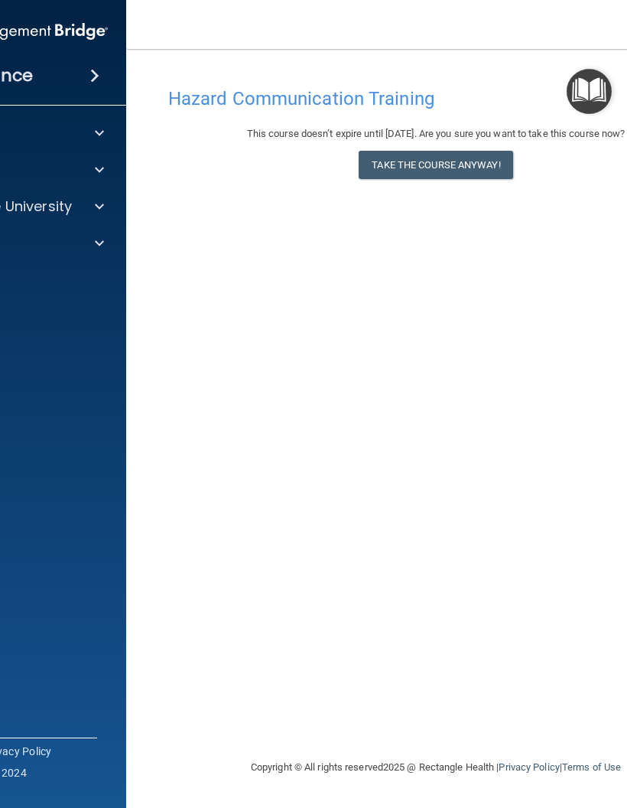
click at [106, 194] on div "OfficeSafe University" at bounding box center [4, 206] width 246 height 31
click at [113, 203] on div at bounding box center [97, 206] width 38 height 18
click at [105, 208] on div at bounding box center [97, 206] width 38 height 18
click at [108, 213] on div at bounding box center [97, 206] width 38 height 18
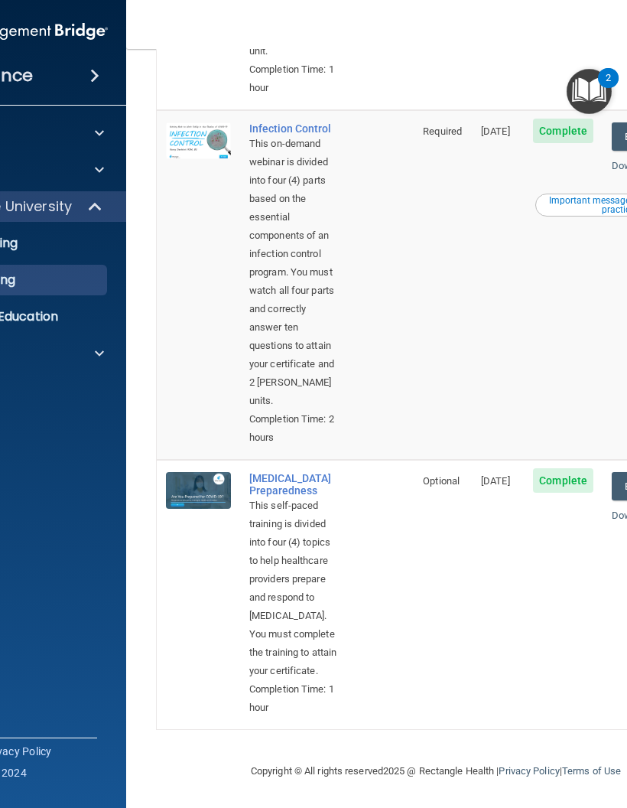
scroll to position [848, 0]
click at [562, 468] on span "Complete" at bounding box center [563, 480] width 60 height 24
click at [483, 475] on span "11/30/2025" at bounding box center [495, 480] width 29 height 11
click at [422, 460] on td "Optional" at bounding box center [443, 594] width 58 height 269
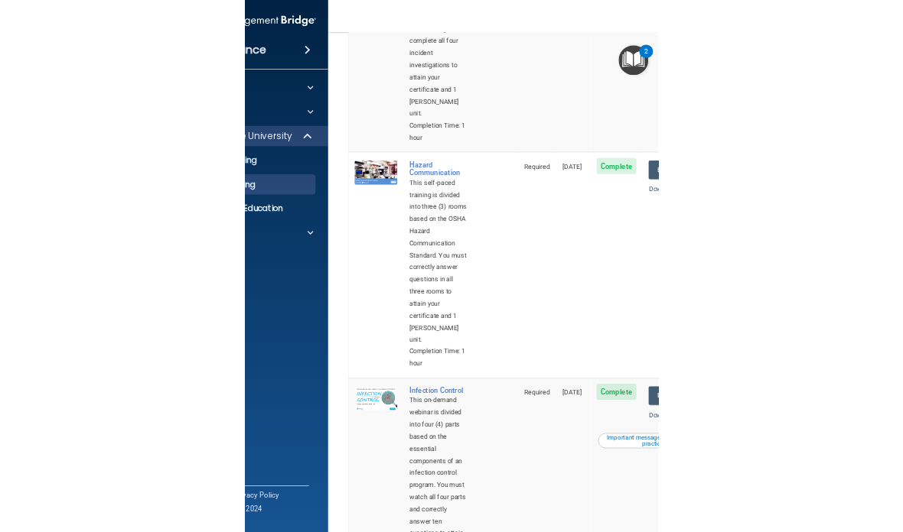
scroll to position [289, 0]
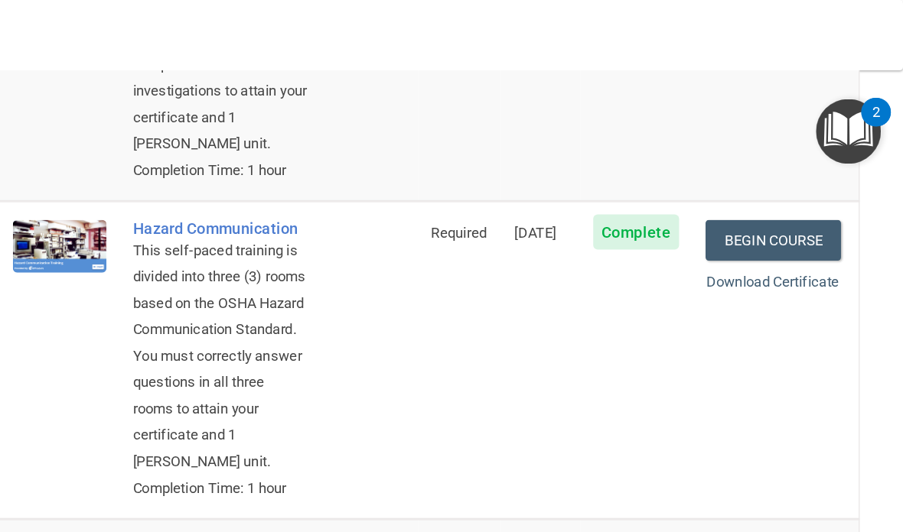
click at [627, 181] on link "Begin Course" at bounding box center [812, 167] width 93 height 28
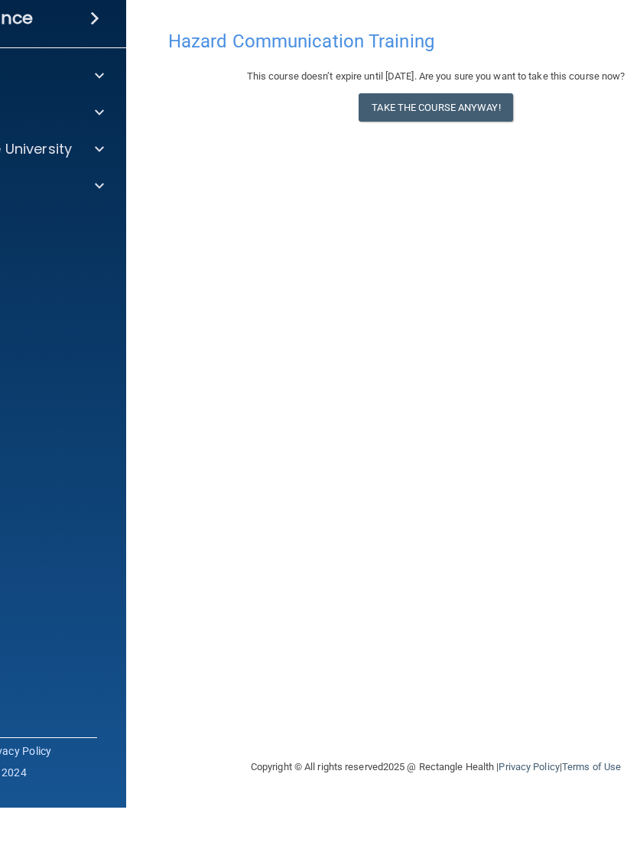
click at [482, 151] on button "Take the course anyway!" at bounding box center [436, 165] width 154 height 28
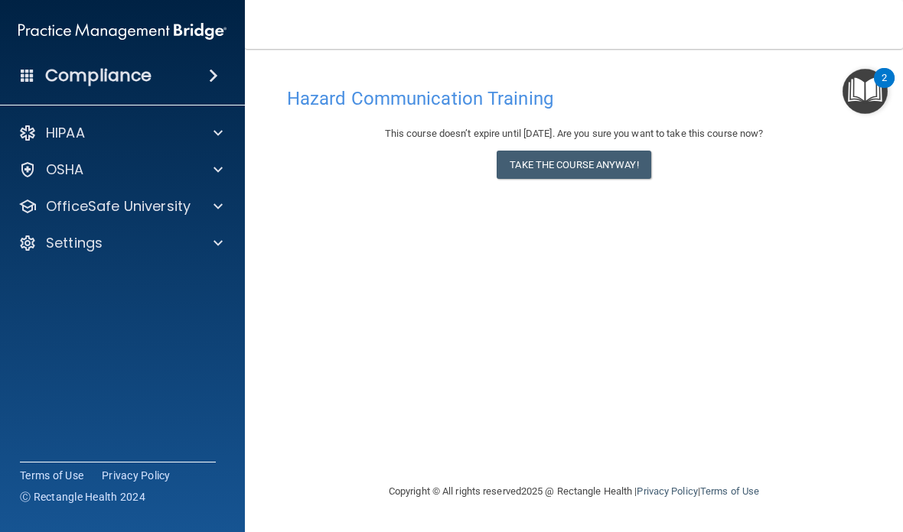
click at [570, 168] on button "Take the course anyway!" at bounding box center [573, 165] width 154 height 28
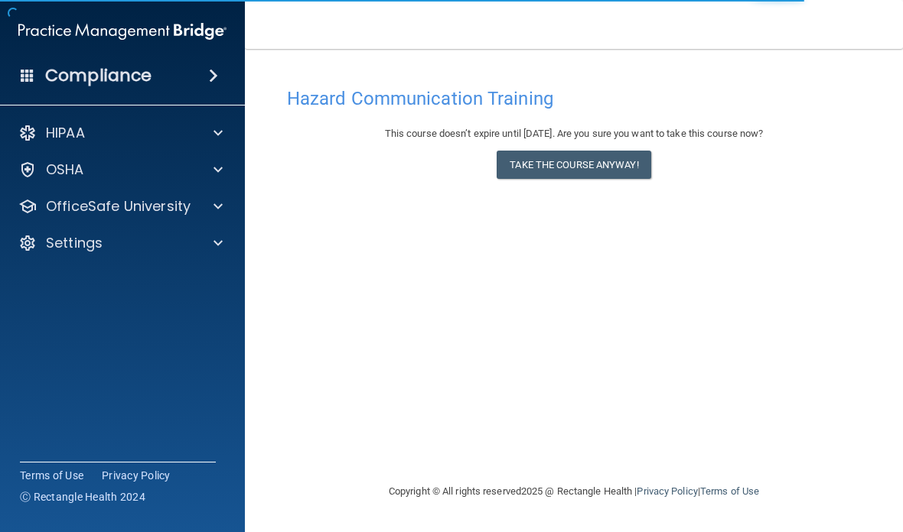
click at [623, 164] on button "Take the course anyway!" at bounding box center [573, 165] width 154 height 28
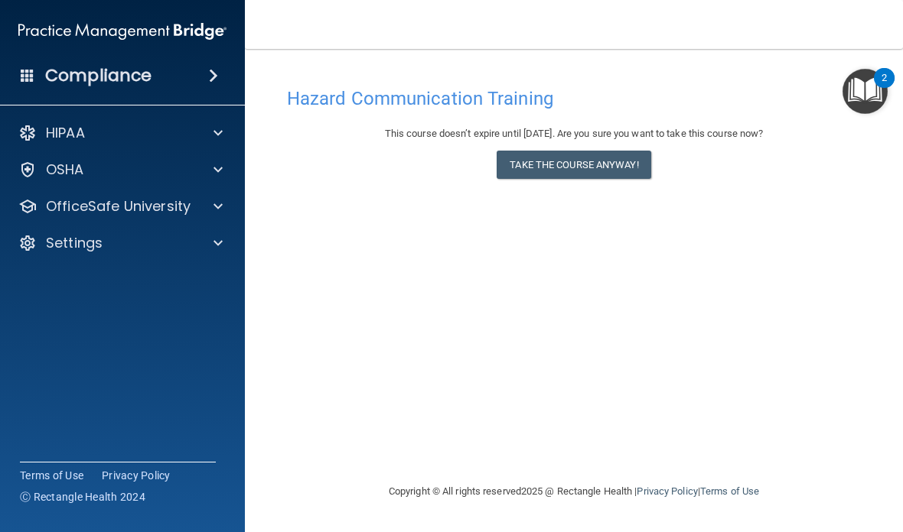
click at [608, 175] on button "Take the course anyway!" at bounding box center [573, 165] width 154 height 28
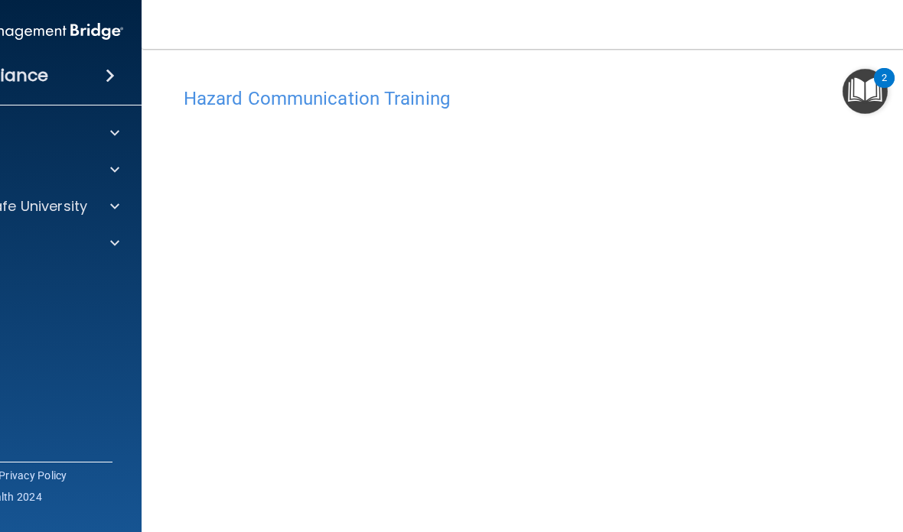
click at [741, 62] on main "Hazard Communication Training This course doesn’t expire until 11/30/2025. Are …" at bounding box center [574, 290] width 864 height 483
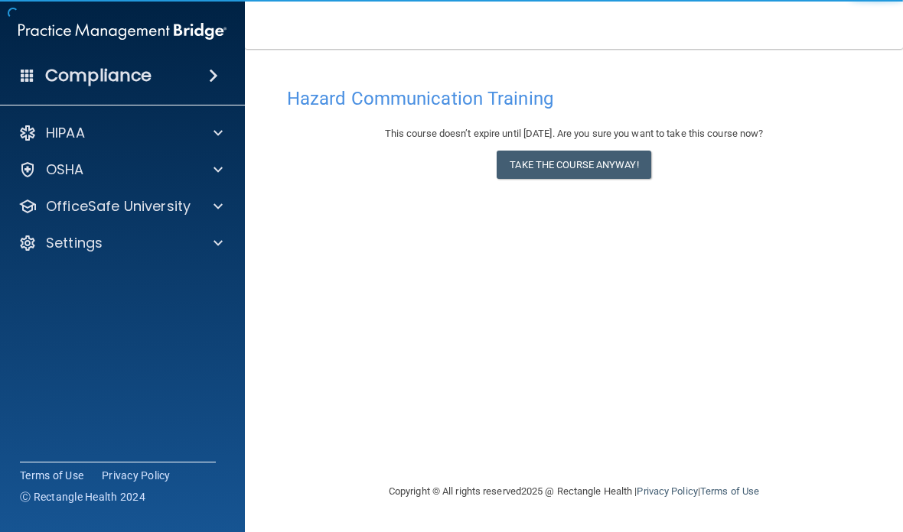
click at [620, 161] on button "Take the course anyway!" at bounding box center [573, 165] width 154 height 28
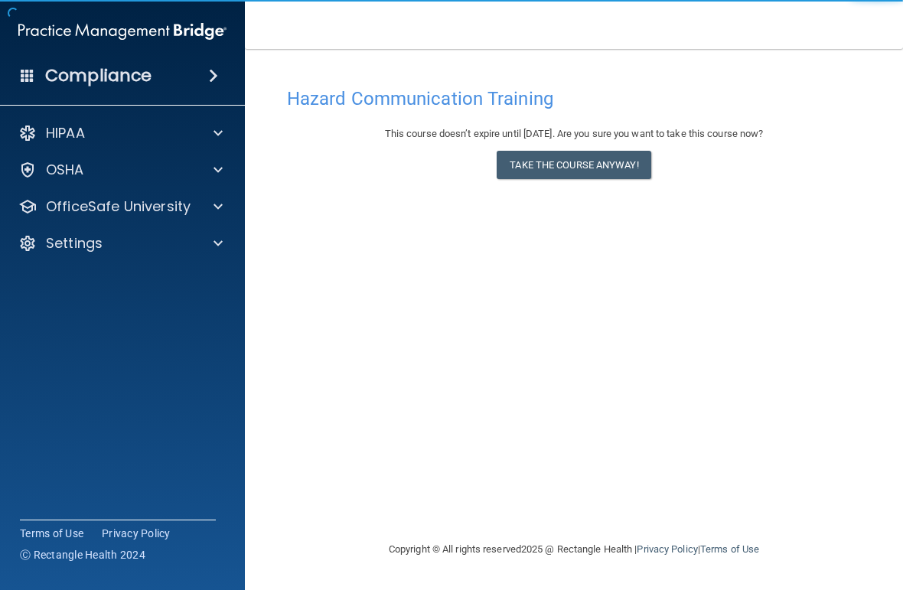
click at [630, 168] on button "Take the course anyway!" at bounding box center [573, 165] width 154 height 28
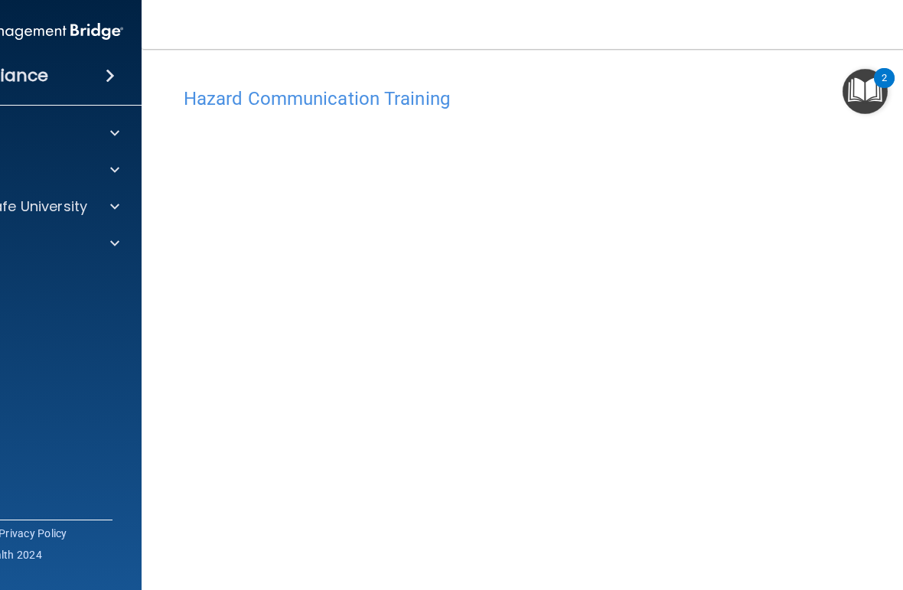
click at [784, 84] on div "Hazard Communication Training" at bounding box center [573, 98] width 803 height 37
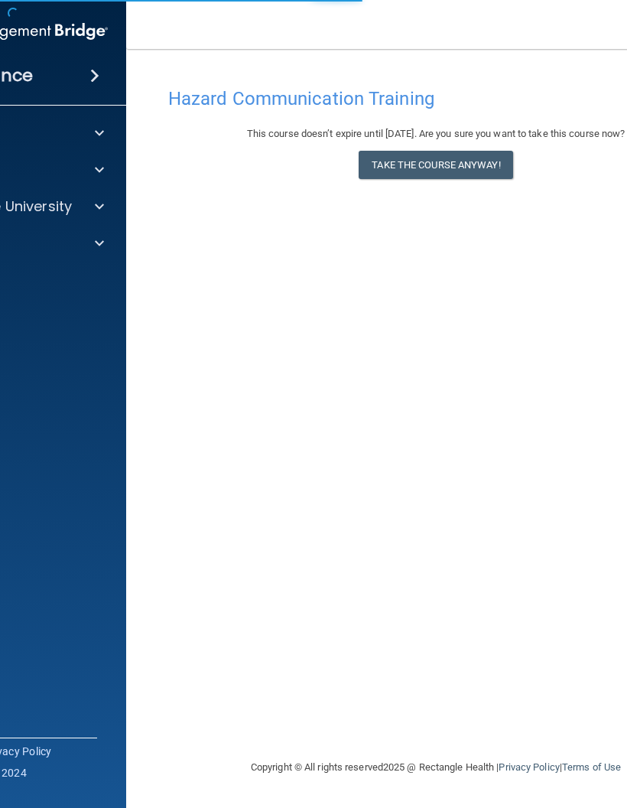
click at [468, 160] on button "Take the course anyway!" at bounding box center [436, 165] width 154 height 28
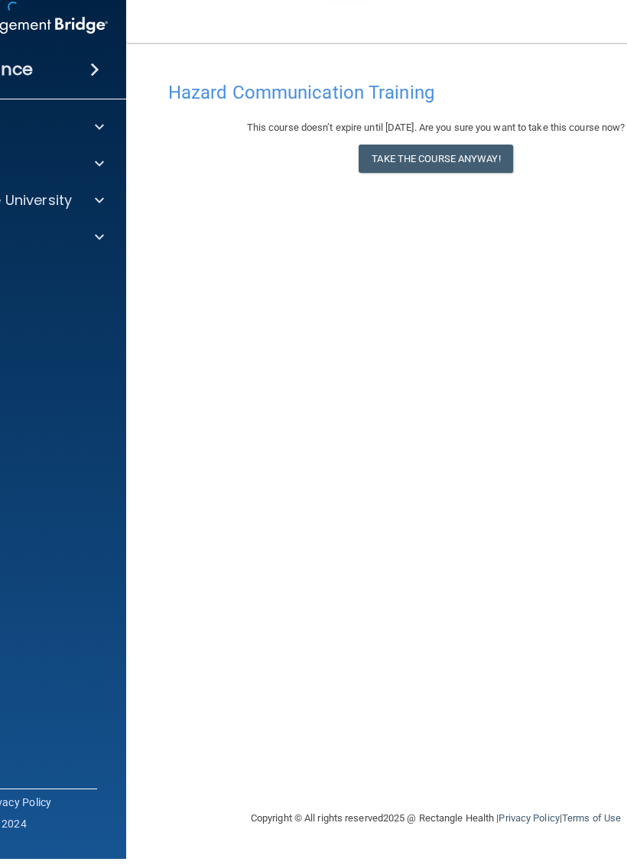
click at [474, 166] on button "Take the course anyway!" at bounding box center [436, 165] width 154 height 28
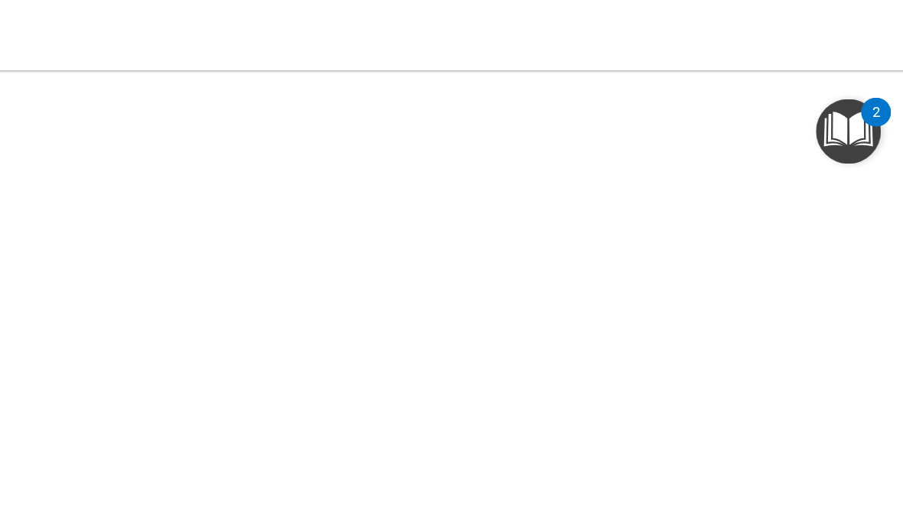
scroll to position [156, 0]
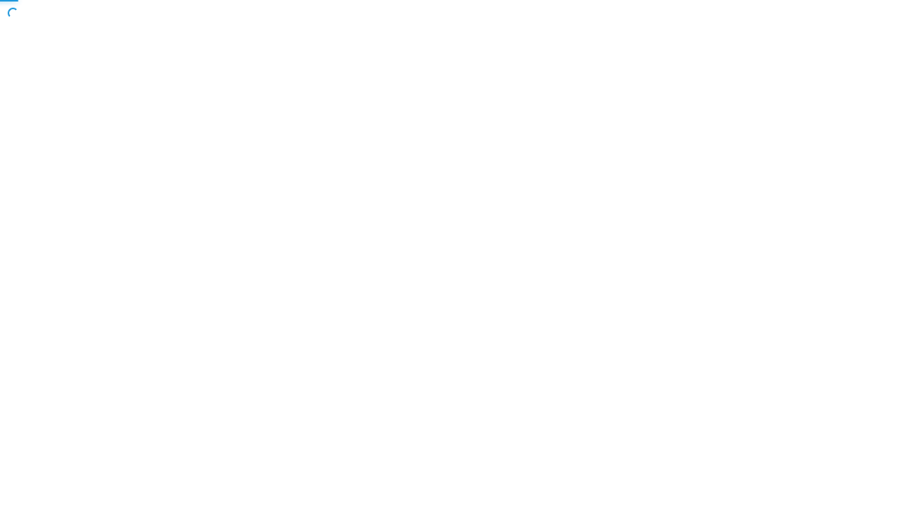
scroll to position [0, 275]
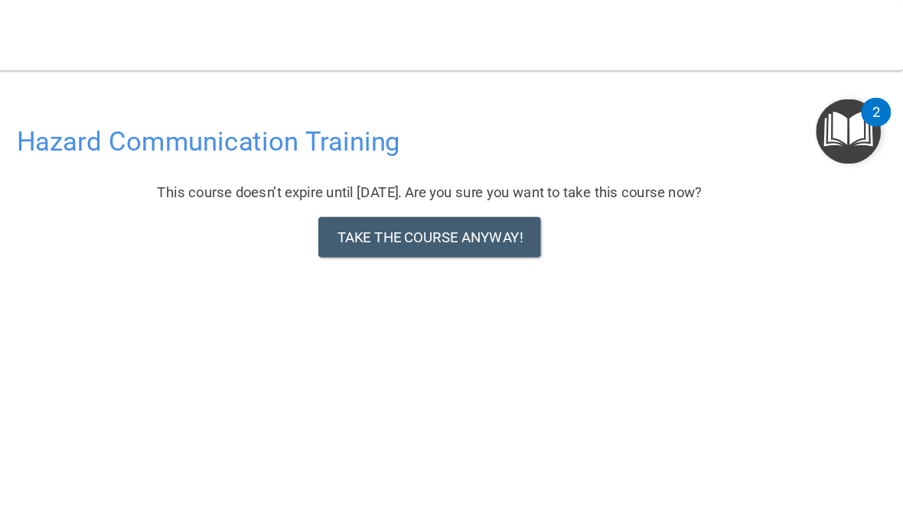
click at [496, 161] on button "Take the course anyway!" at bounding box center [573, 165] width 154 height 28
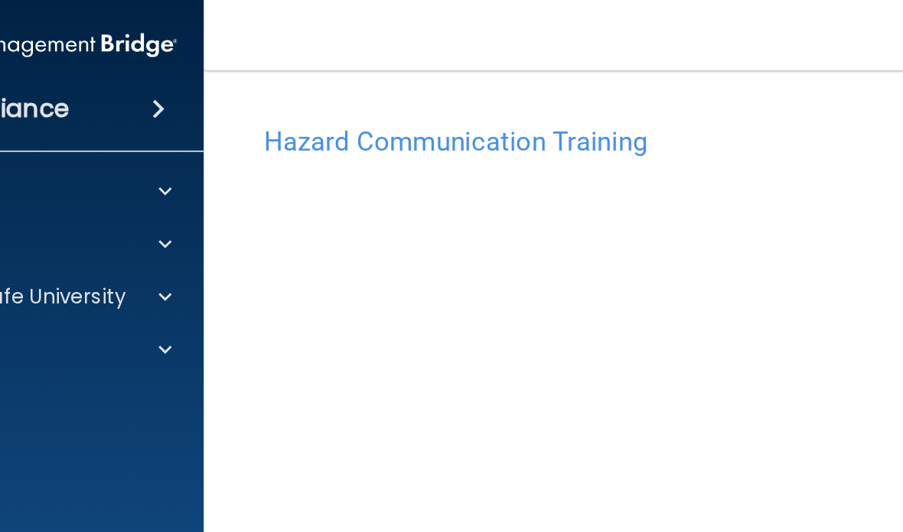
scroll to position [0, 0]
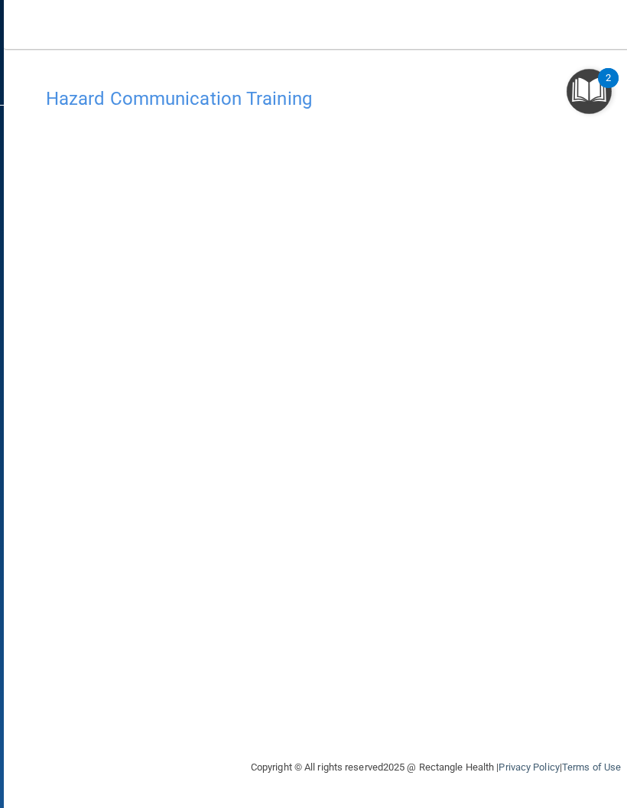
click at [597, 532] on main "Hazard Communication Training This course doesn’t expire until 11/30/2025. Are …" at bounding box center [436, 428] width 864 height 759
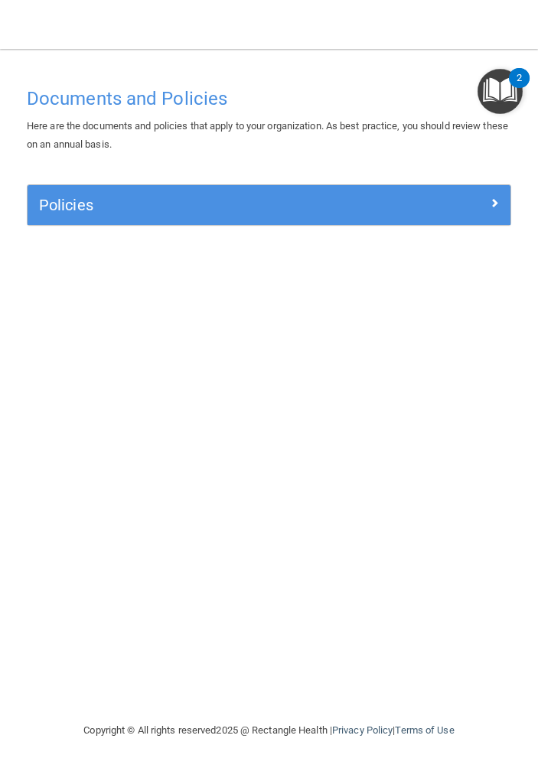
click at [80, 205] on h5 "Policies" at bounding box center [208, 205] width 339 height 17
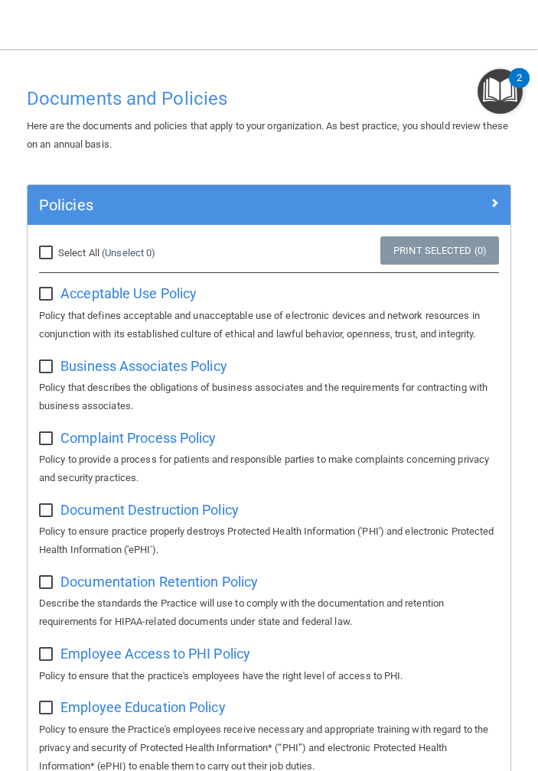
click at [88, 193] on div "Policies" at bounding box center [209, 205] width 362 height 24
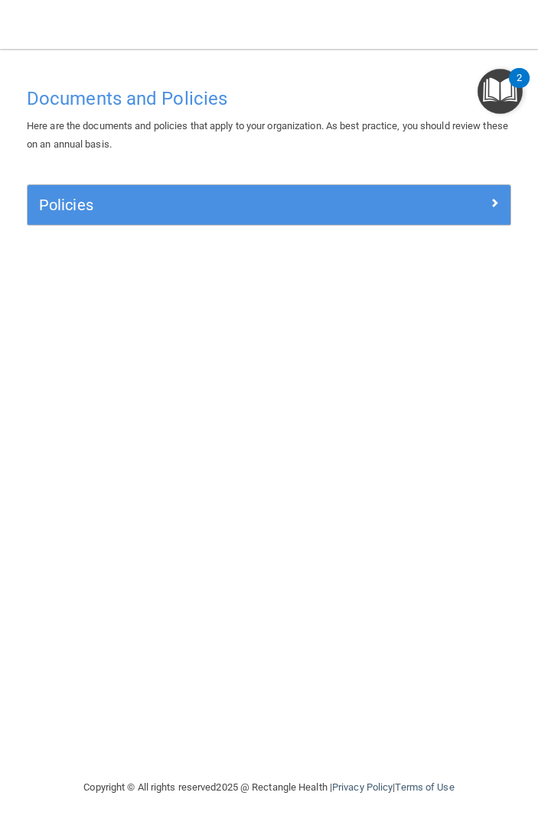
click at [71, 203] on h5 "Policies" at bounding box center [208, 205] width 339 height 17
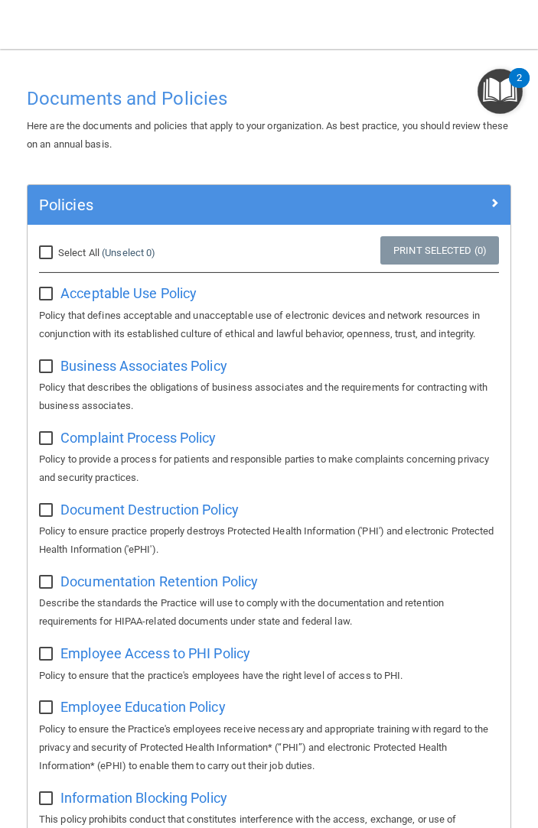
click at [70, 252] on span "Select All" at bounding box center [78, 252] width 41 height 11
click at [57, 252] on input "Select All (Unselect 0) Unselect All" at bounding box center [48, 253] width 18 height 12
checkbox input "true"
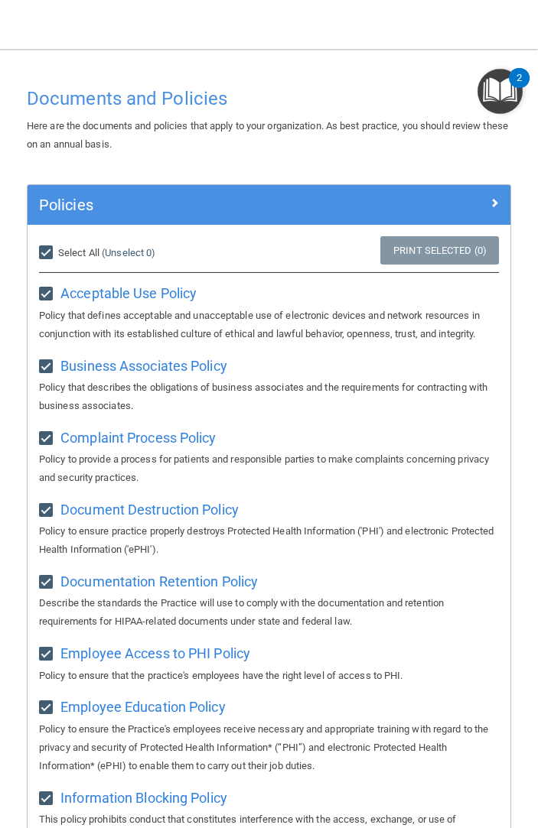
checkbox input "true"
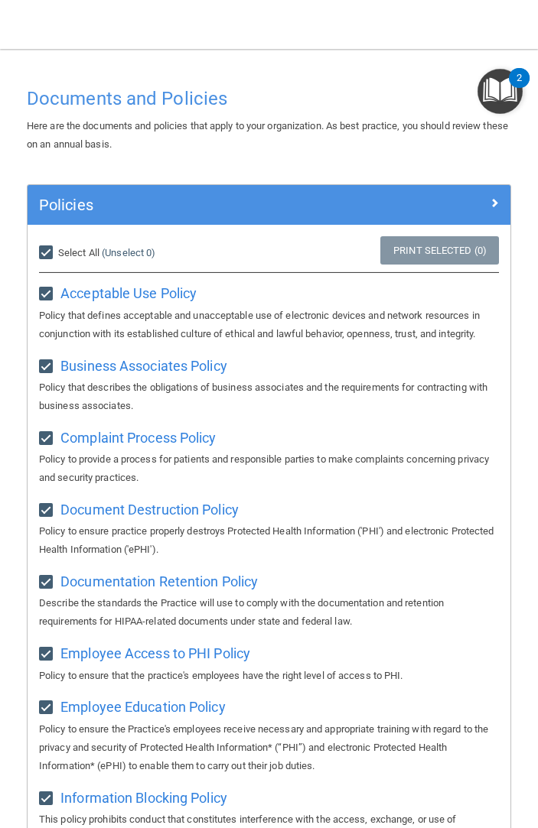
checkbox input "true"
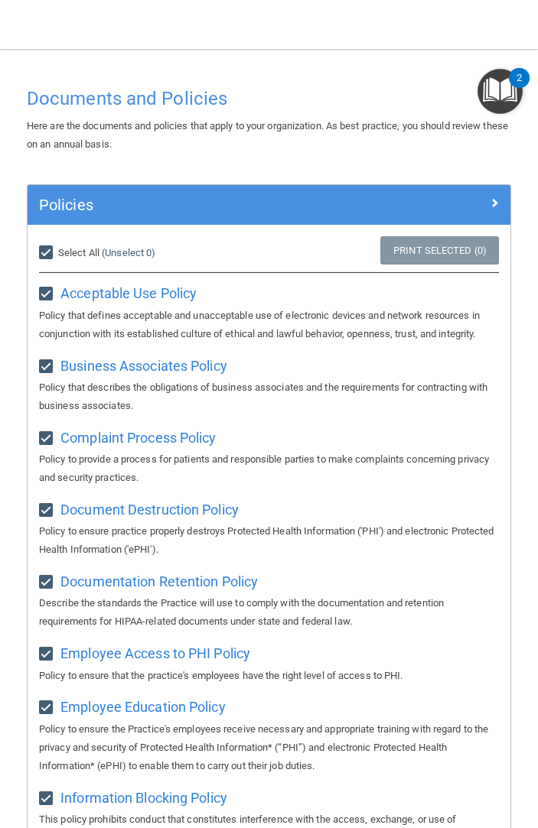
checkbox input "true"
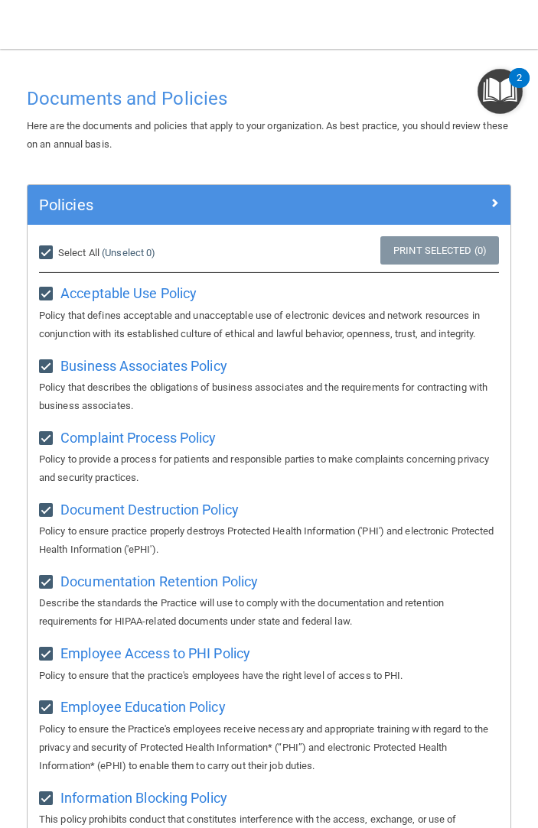
checkbox input "true"
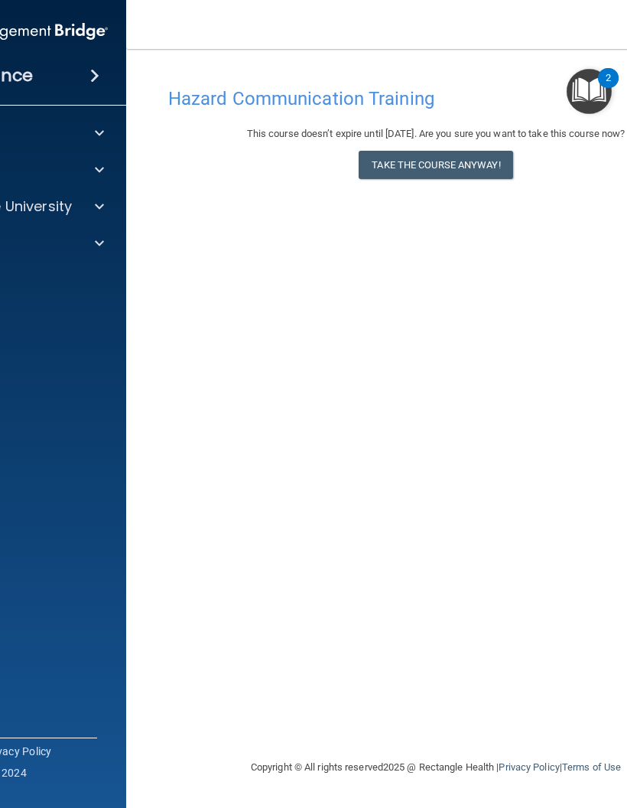
click at [458, 171] on button "Take the course anyway!" at bounding box center [436, 165] width 154 height 28
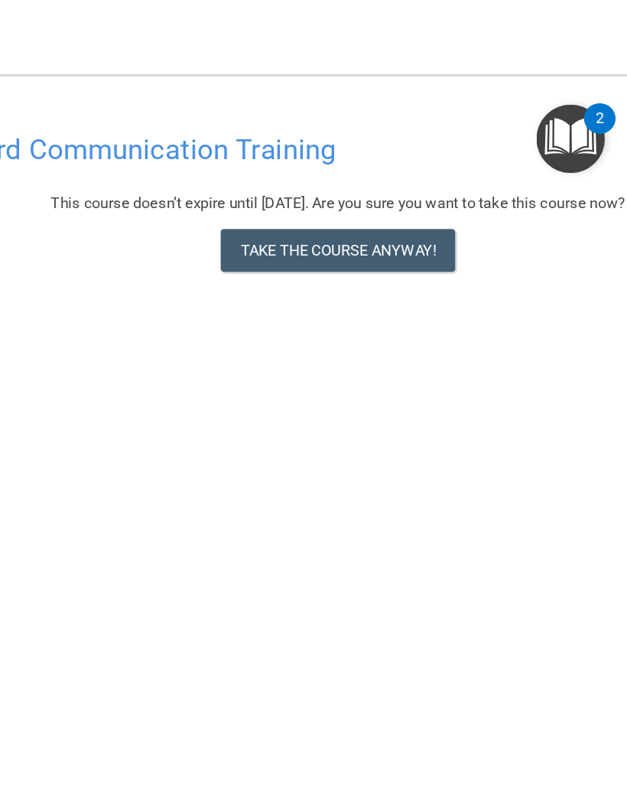
click at [359, 167] on button "Take the course anyway!" at bounding box center [436, 165] width 154 height 28
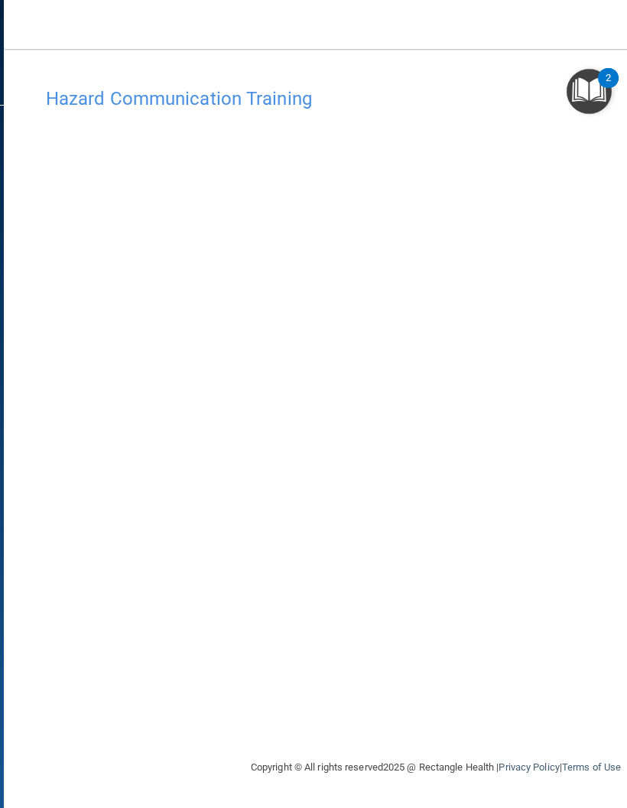
click at [298, 111] on div "Hazard Communication Training" at bounding box center [435, 98] width 803 height 37
click at [239, 96] on h4 "Hazard Communication Training" at bounding box center [436, 99] width 780 height 20
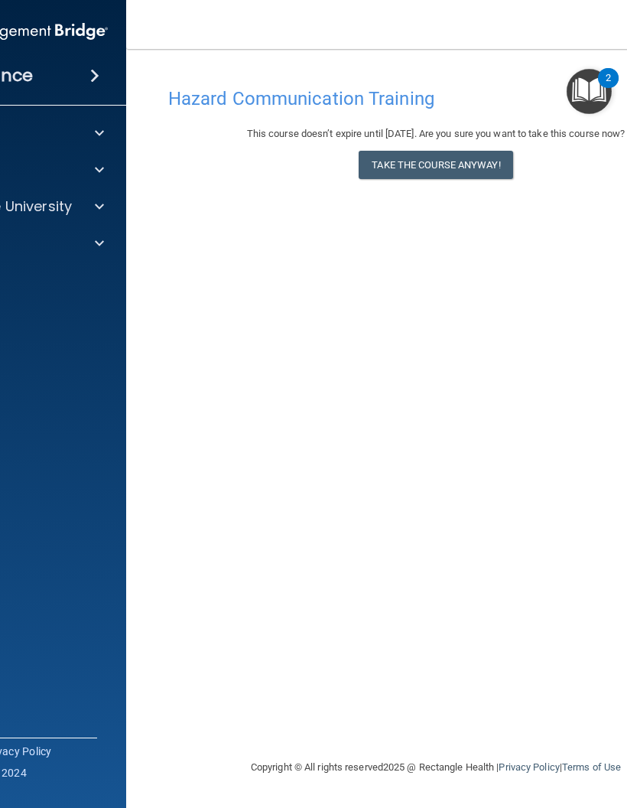
click at [492, 155] on button "Take the course anyway!" at bounding box center [436, 165] width 154 height 28
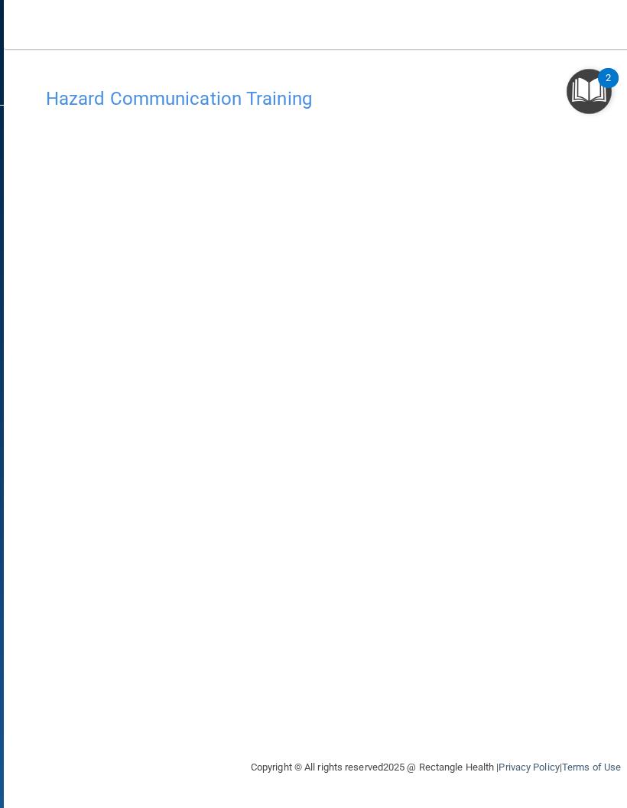
click at [165, 98] on h4 "Hazard Communication Training" at bounding box center [436, 99] width 780 height 20
click at [424, 107] on h4 "Hazard Communication Training" at bounding box center [436, 99] width 780 height 20
click at [435, 111] on div "Hazard Communication Training" at bounding box center [435, 98] width 803 height 37
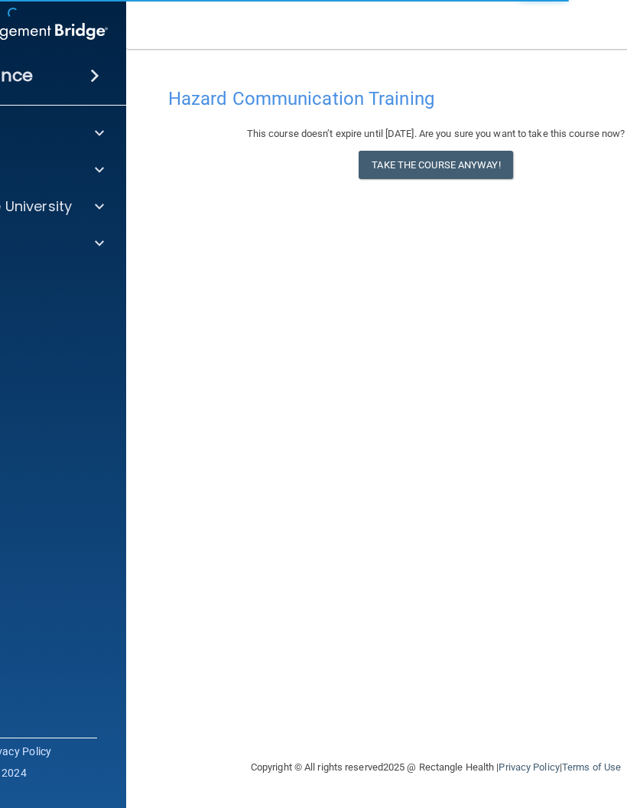
click at [483, 175] on button "Take the course anyway!" at bounding box center [436, 165] width 154 height 28
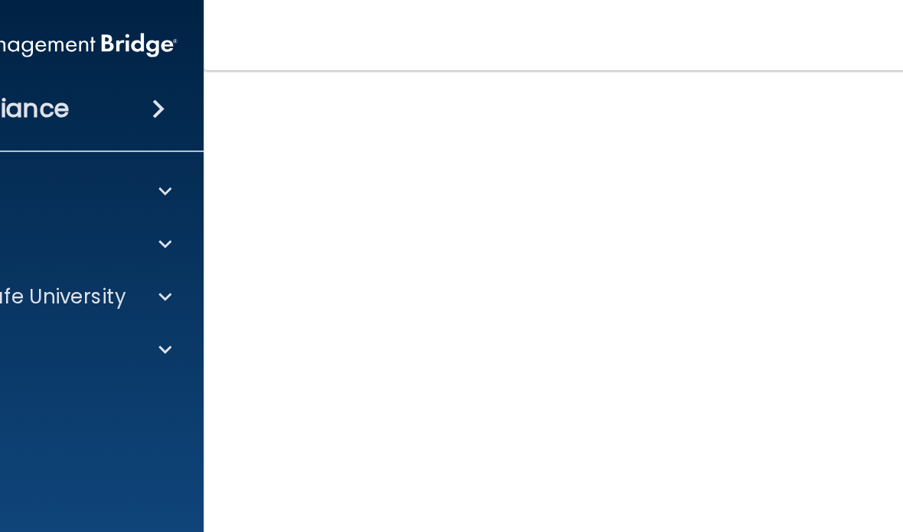
scroll to position [156, 0]
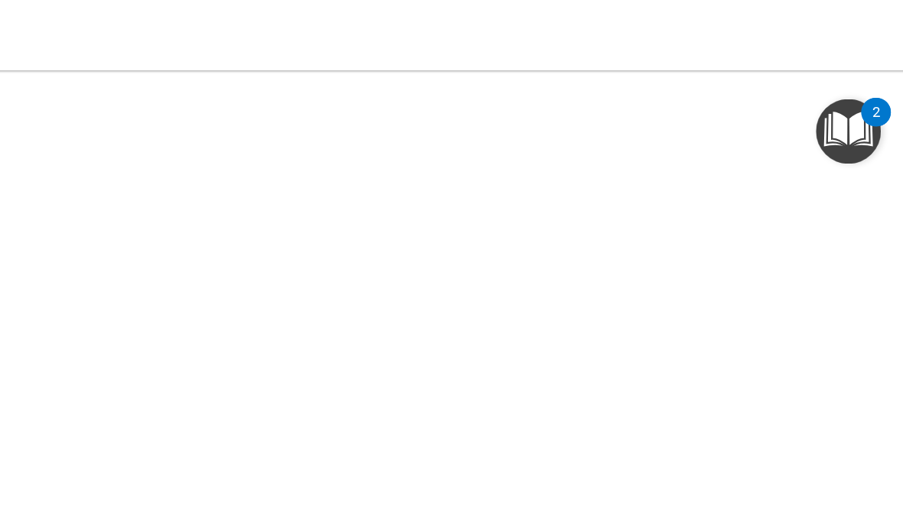
click at [513, 27] on nav "Toggle navigation [PERSON_NAME] [EMAIL_ADDRESS][DOMAIN_NAME] Manage My Enterpri…" at bounding box center [574, 24] width 864 height 49
click at [504, 33] on nav "Toggle navigation [PERSON_NAME] [EMAIL_ADDRESS][DOMAIN_NAME] Manage My Enterpri…" at bounding box center [574, 24] width 864 height 49
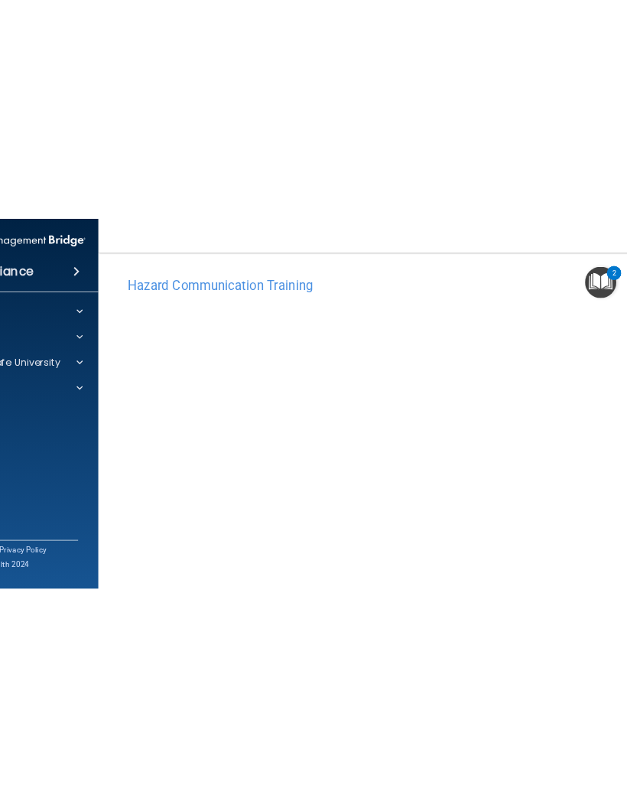
scroll to position [0, 0]
